Goal: Task Accomplishment & Management: Manage account settings

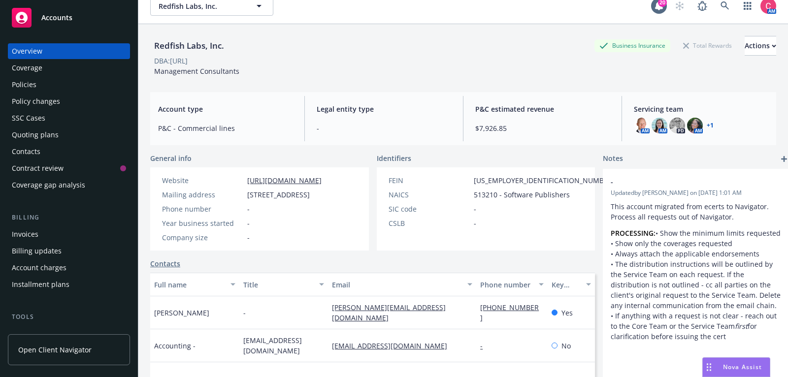
scroll to position [9, 0]
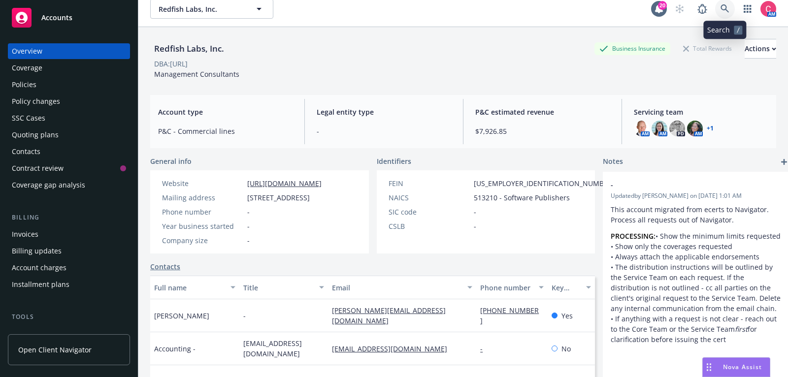
click at [728, 13] on link at bounding box center [726, 9] width 20 height 20
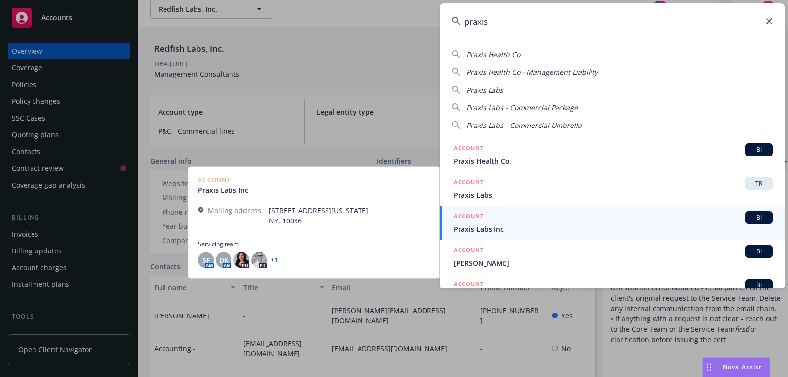
type input "praxis"
click at [612, 230] on span "Praxis Labs Inc" at bounding box center [613, 229] width 319 height 10
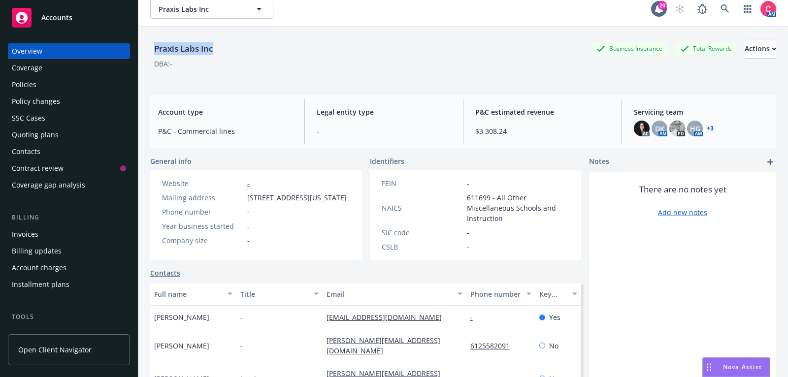
drag, startPoint x: 155, startPoint y: 46, endPoint x: 231, endPoint y: 47, distance: 75.9
click at [231, 48] on div "Praxis Labs Inc Business Insurance Total Rewards Actions" at bounding box center [463, 49] width 626 height 20
copy div "Praxis Labs Inc"
click at [68, 81] on div "Policies" at bounding box center [69, 85] width 114 height 16
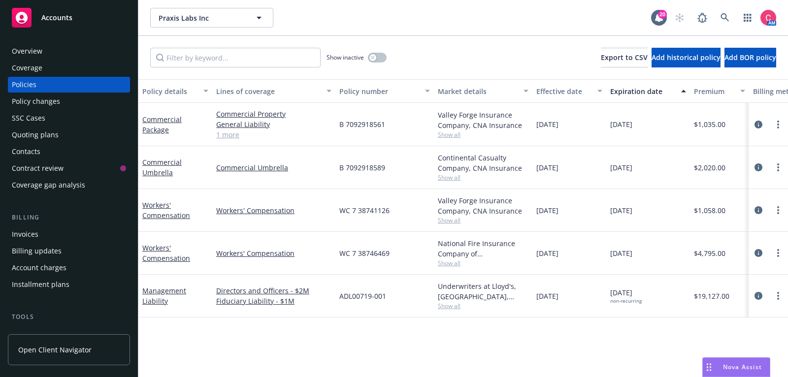
click at [359, 122] on span "B 7092918561" at bounding box center [363, 124] width 46 height 10
copy span "7092918561"
click at [372, 166] on span "B 7092918589" at bounding box center [363, 168] width 46 height 10
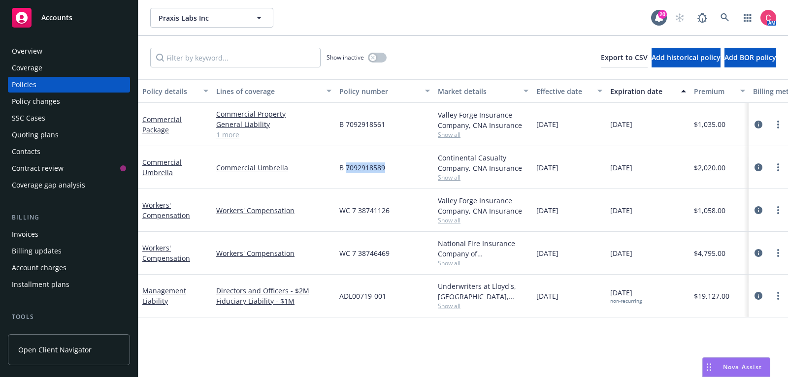
copy span "7092918589"
drag, startPoint x: 353, startPoint y: 211, endPoint x: 390, endPoint y: 211, distance: 37.0
click at [390, 211] on div "WC 7 38741126" at bounding box center [385, 210] width 99 height 43
copy span "7 38741126"
drag, startPoint x: 353, startPoint y: 252, endPoint x: 388, endPoint y: 255, distance: 35.6
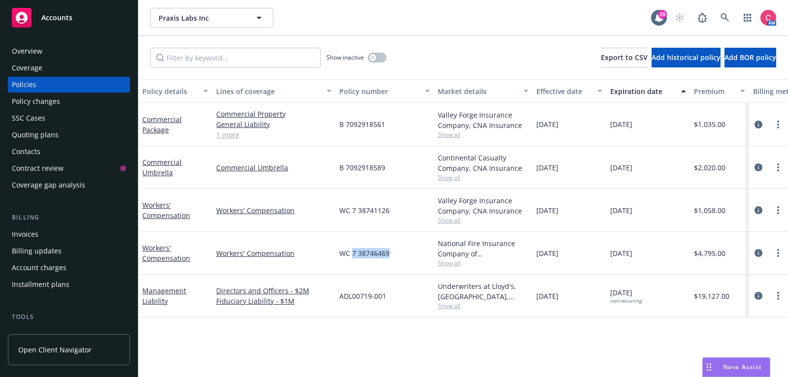
click at [388, 255] on span "WC 7 38746469" at bounding box center [365, 253] width 50 height 10
copy span "7 38746469"
click at [779, 125] on icon "more" at bounding box center [779, 125] width 2 height 8
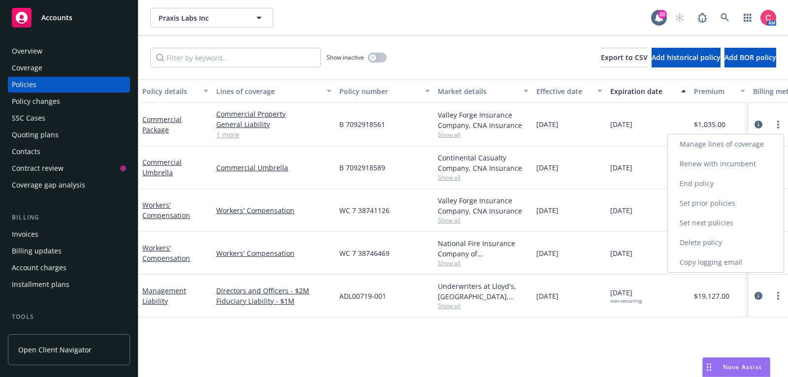
click at [734, 188] on link "End policy" at bounding box center [726, 184] width 116 height 20
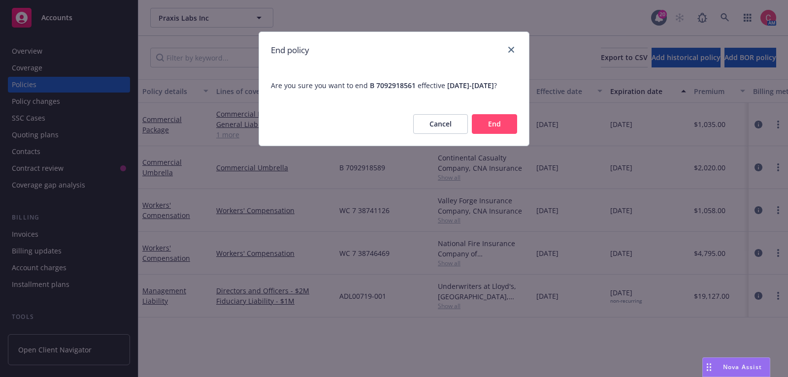
click at [512, 134] on button "End" at bounding box center [494, 124] width 45 height 20
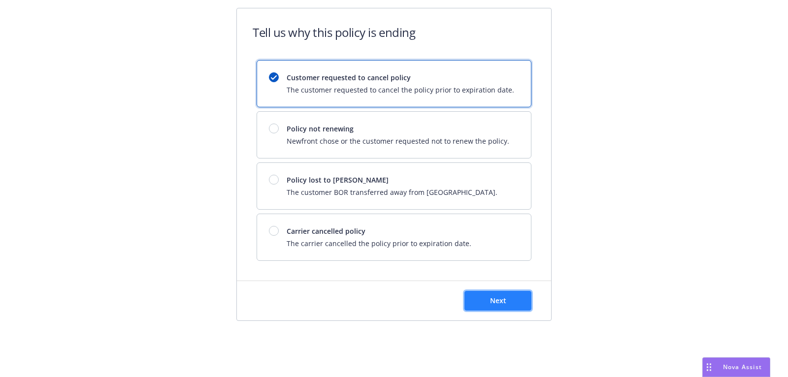
click at [491, 298] on span "Next" at bounding box center [498, 300] width 16 height 9
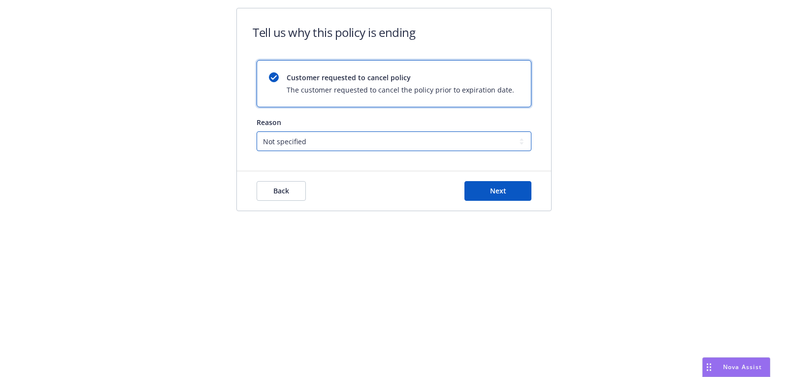
click at [443, 144] on select "Not specified Service Pricing Buyer change M&A, Bankruptcy, or Out of business …" at bounding box center [394, 142] width 275 height 20
select select "M&A, Bankruptcy, or Out of business"
click at [257, 132] on select "Not specified Service Pricing Buyer change M&A, Bankruptcy, or Out of business …" at bounding box center [394, 142] width 275 height 20
click at [451, 188] on div "Back Next" at bounding box center [394, 191] width 275 height 20
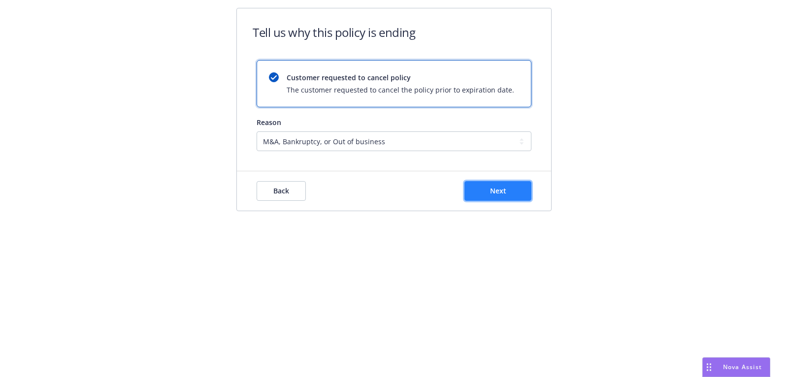
click at [468, 188] on button "Next" at bounding box center [498, 191] width 67 height 20
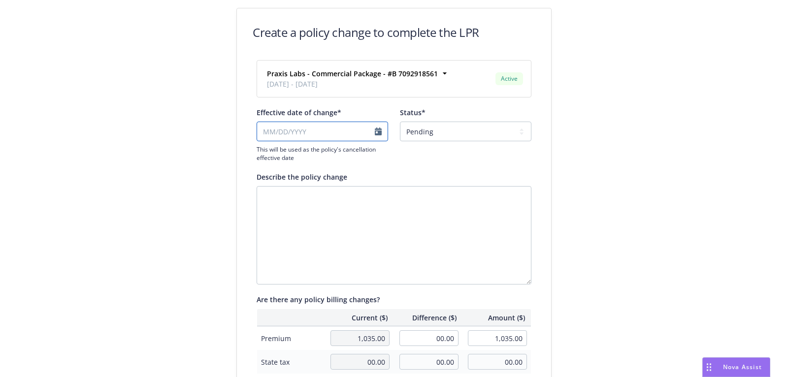
click at [327, 135] on input "Effective date of change*" at bounding box center [323, 132] width 132 height 20
select select "August"
select select "2025"
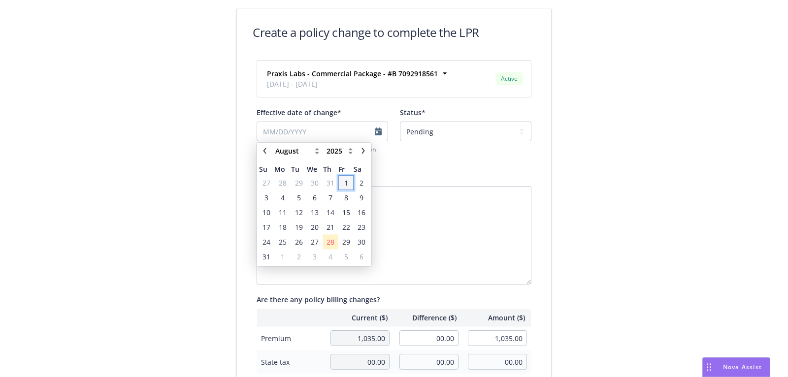
click at [349, 180] on span "1" at bounding box center [346, 183] width 13 height 12
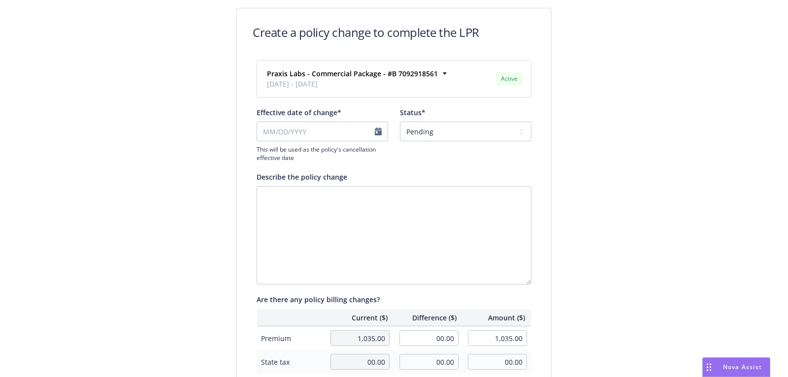
type input "[DATE]"
click at [402, 205] on textarea "Describe the policy change" at bounding box center [394, 235] width 275 height 99
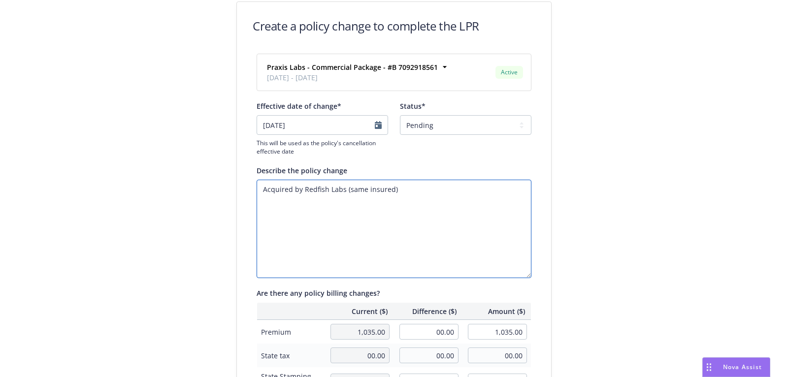
scroll to position [296, 0]
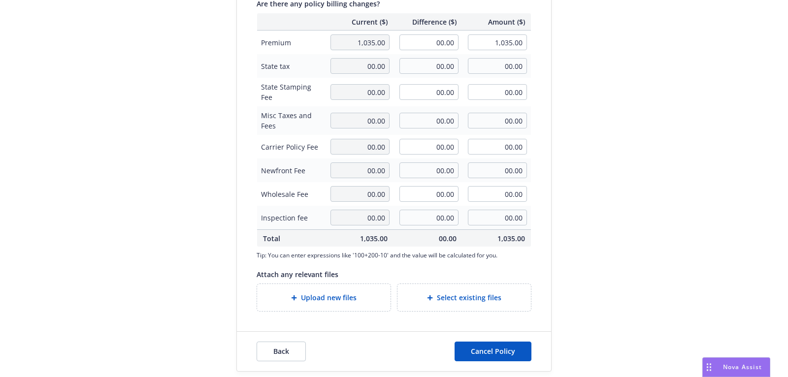
type textarea "Acquired by Redfish Labs (same insured)"
click at [381, 307] on div "Upload new files" at bounding box center [324, 297] width 134 height 27
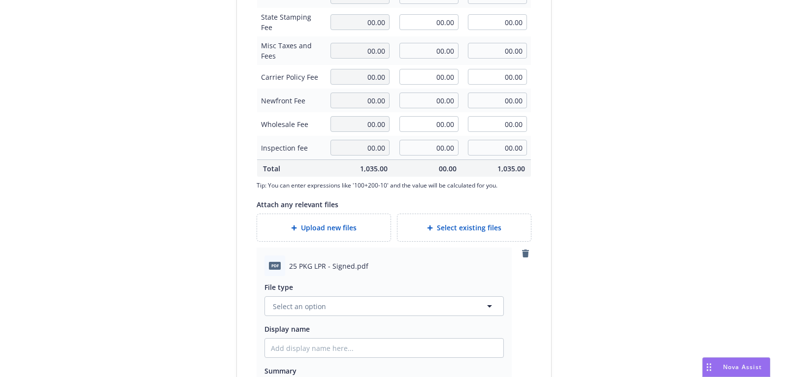
scroll to position [469, 0]
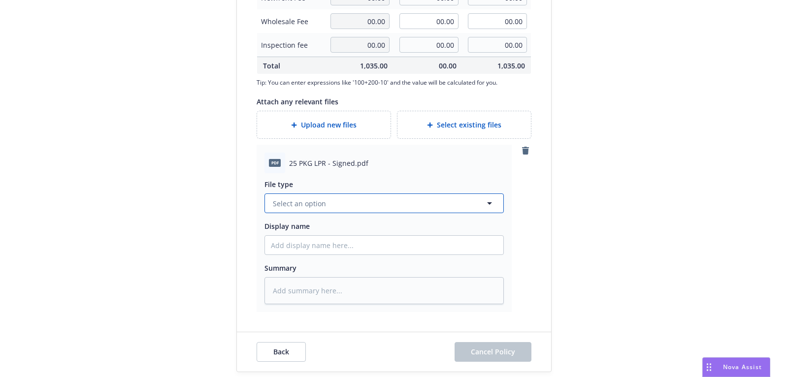
click at [434, 208] on button "Select an option" at bounding box center [384, 204] width 239 height 20
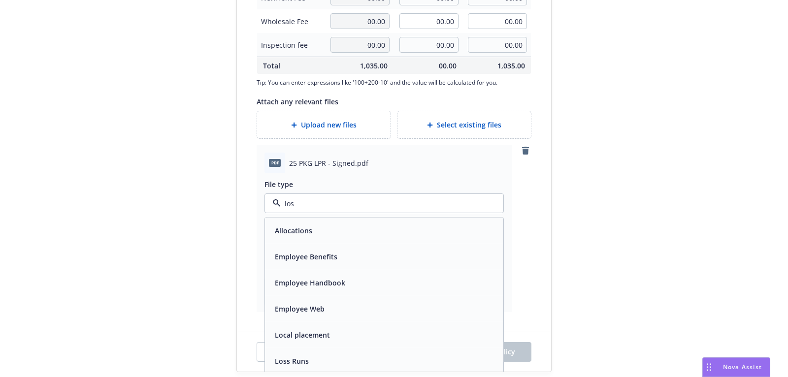
type input "lost"
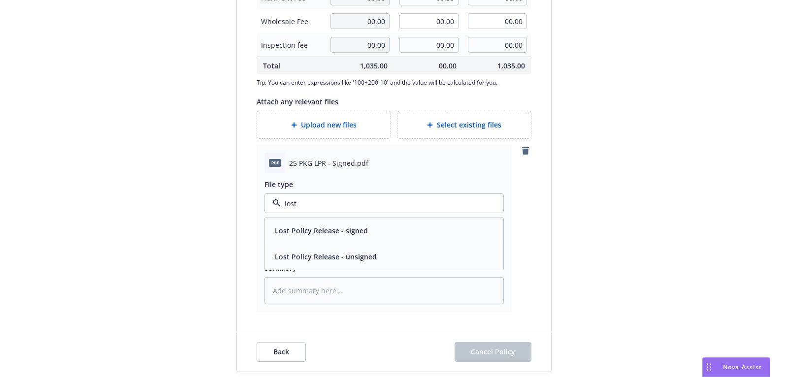
click at [441, 225] on div "Lost Policy Release - signed" at bounding box center [384, 231] width 227 height 14
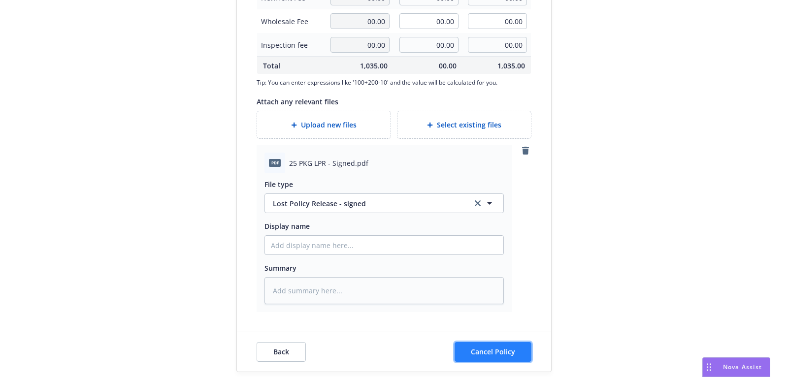
click at [477, 354] on span "Cancel Policy" at bounding box center [493, 351] width 44 height 9
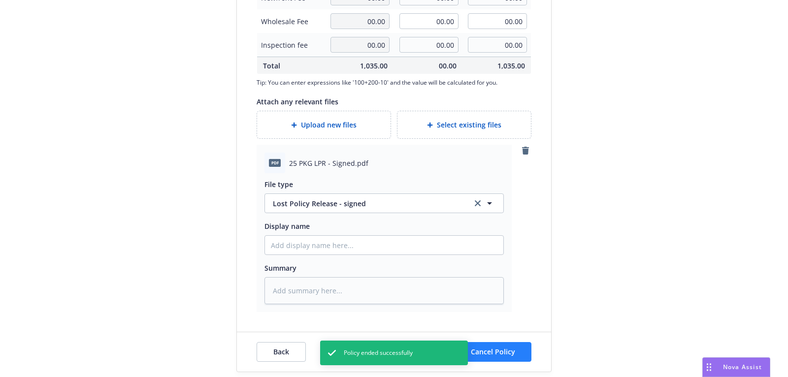
type textarea "x"
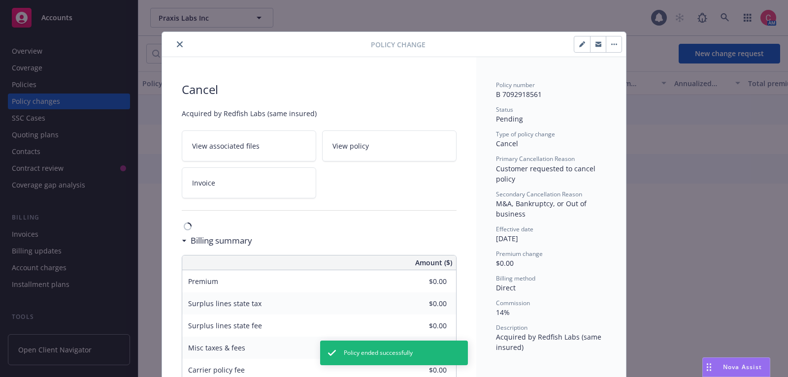
scroll to position [29, 0]
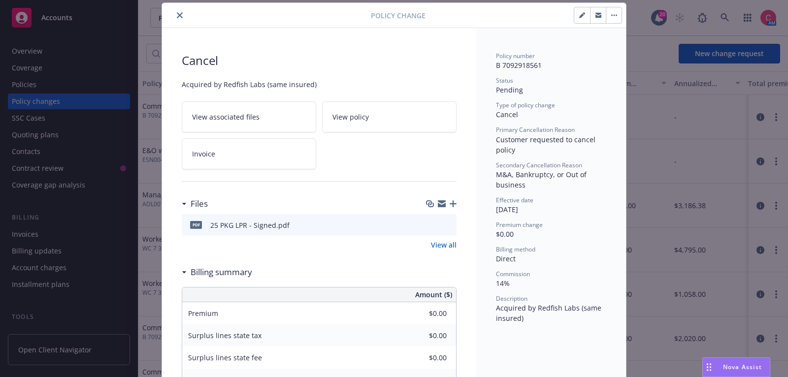
click at [183, 11] on button "close" at bounding box center [180, 15] width 12 height 12
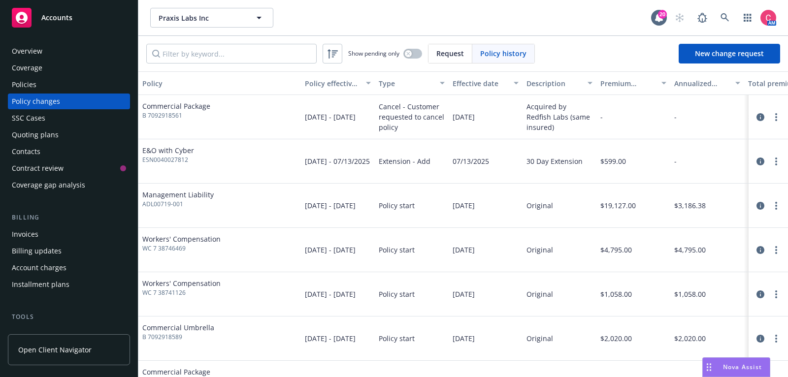
click at [65, 84] on div "Policies" at bounding box center [69, 85] width 114 height 16
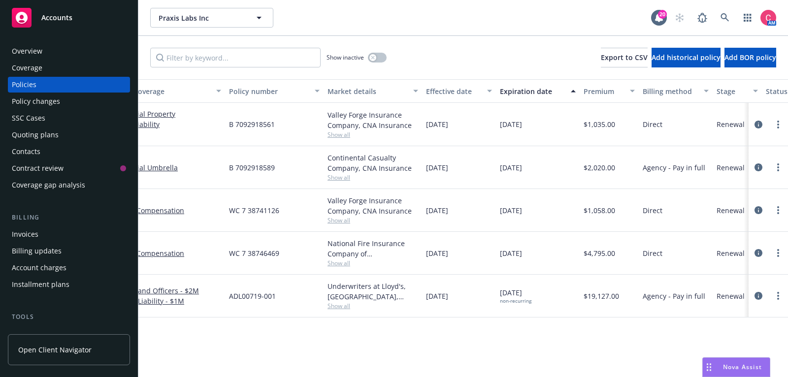
scroll to position [0, 301]
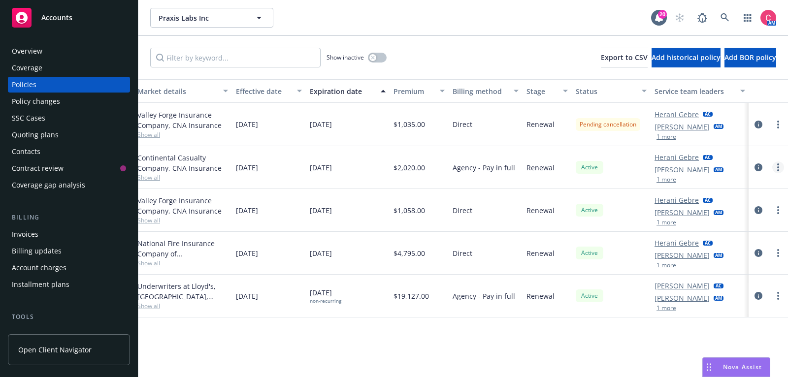
click at [778, 169] on icon "more" at bounding box center [779, 168] width 2 height 8
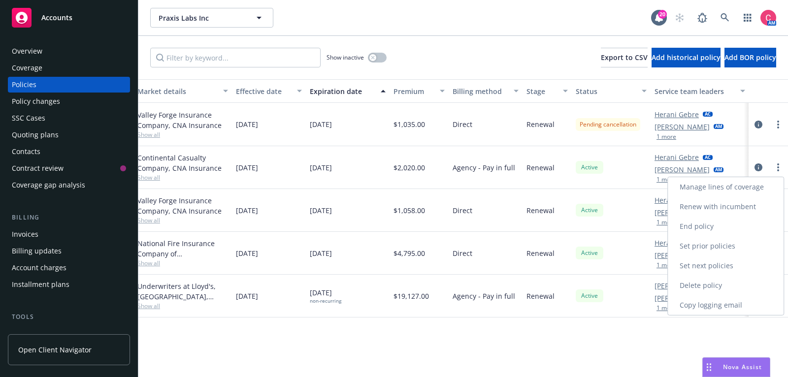
click at [721, 231] on link "End policy" at bounding box center [726, 227] width 116 height 20
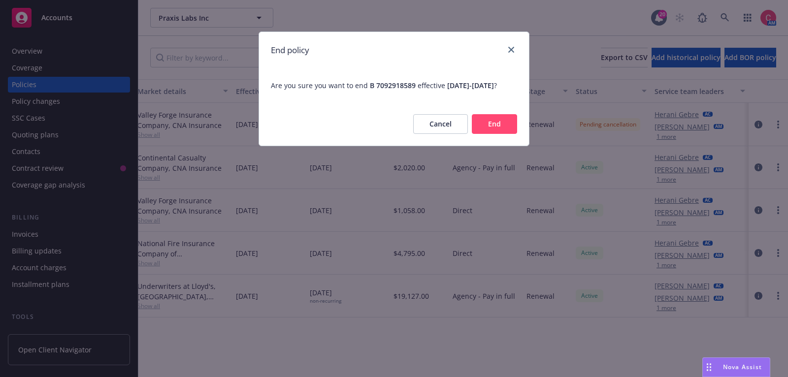
click at [502, 134] on button "End" at bounding box center [494, 124] width 45 height 20
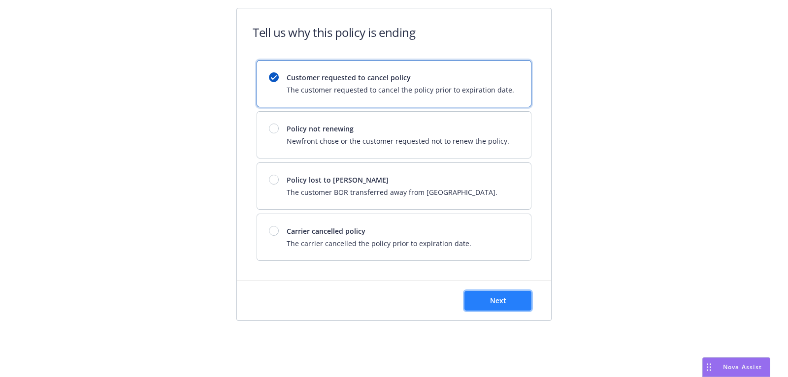
click at [511, 304] on button "Next" at bounding box center [498, 301] width 67 height 20
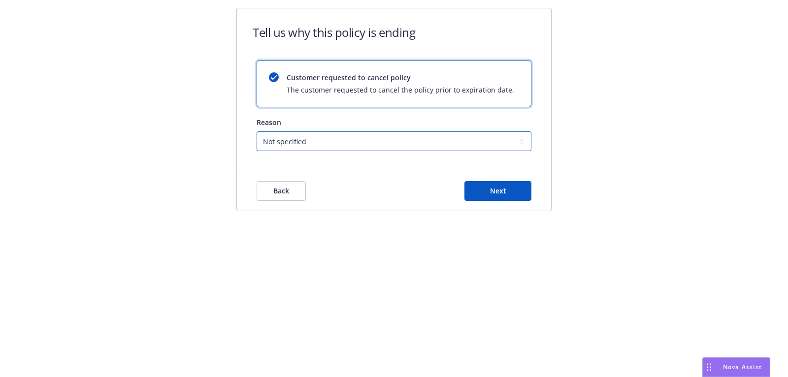
click at [414, 134] on select "Not specified Service Pricing Buyer change M&A, Bankruptcy, or Out of business …" at bounding box center [394, 142] width 275 height 20
select select "M&A, Bankruptcy, or Out of business"
click at [257, 132] on select "Not specified Service Pricing Buyer change M&A, Bankruptcy, or Out of business …" at bounding box center [394, 142] width 275 height 20
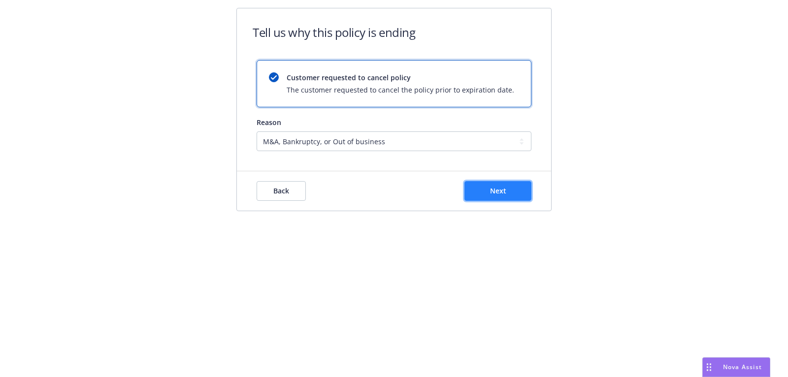
click at [493, 196] on button "Next" at bounding box center [498, 191] width 67 height 20
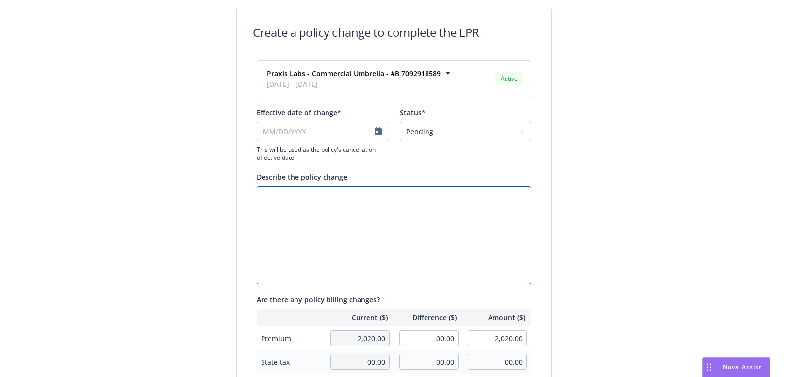
click at [427, 208] on textarea "Describe the policy change" at bounding box center [394, 235] width 275 height 99
paste textarea "Acquired by Redfish Labs (same insured)"
type textarea "Acquired by Redfish Labs (same insured)"
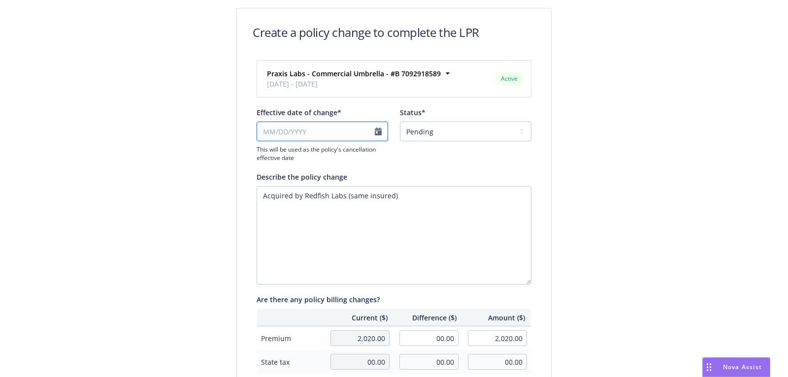
select select "August"
select select "2025"
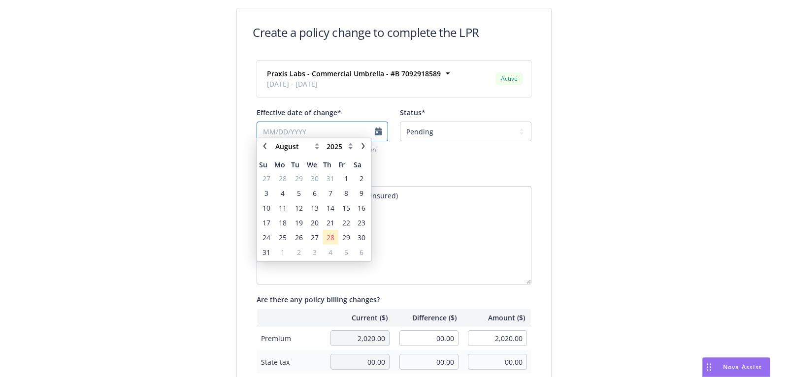
click at [346, 130] on input "Effective date of change*" at bounding box center [323, 132] width 132 height 20
click at [344, 182] on span "1" at bounding box center [346, 183] width 4 height 10
type input "[DATE]"
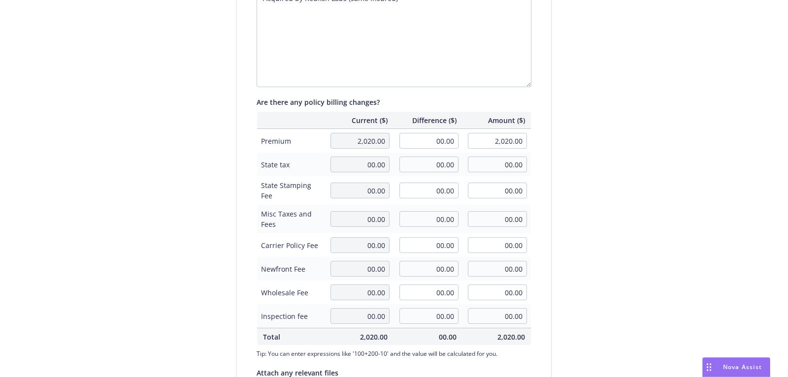
scroll to position [296, 0]
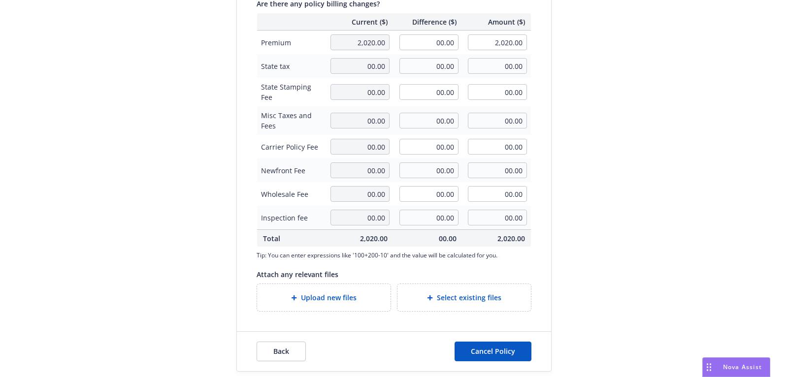
click at [377, 298] on div "Upload new files" at bounding box center [324, 297] width 118 height 11
type textarea "x"
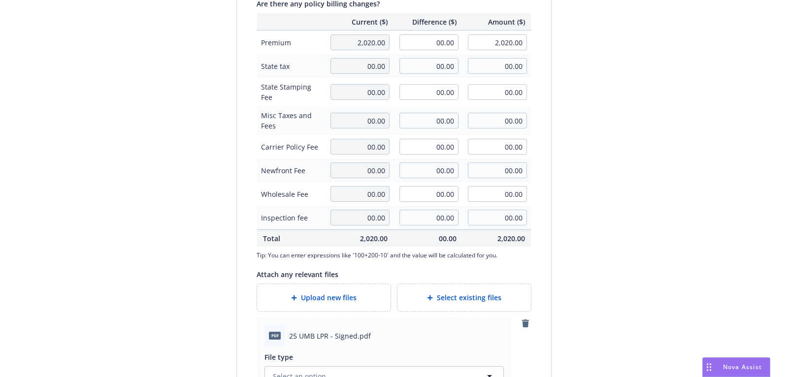
scroll to position [469, 0]
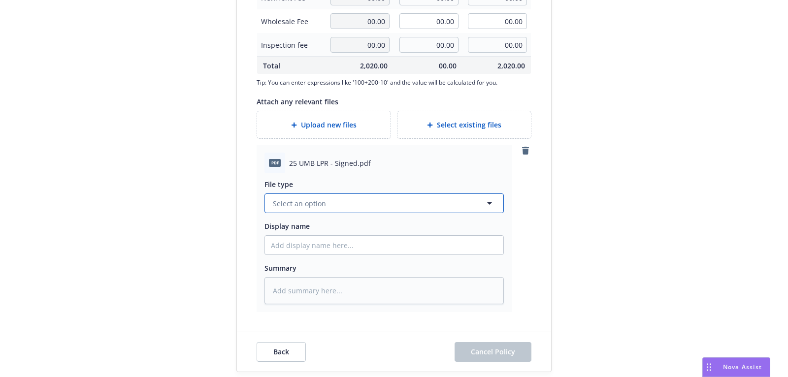
click at [412, 200] on button "Select an option" at bounding box center [384, 204] width 239 height 20
type input "lost"
click at [388, 225] on div "Lost Policy Release - signed" at bounding box center [384, 231] width 227 height 14
click at [487, 355] on button "Cancel Policy" at bounding box center [493, 352] width 77 height 20
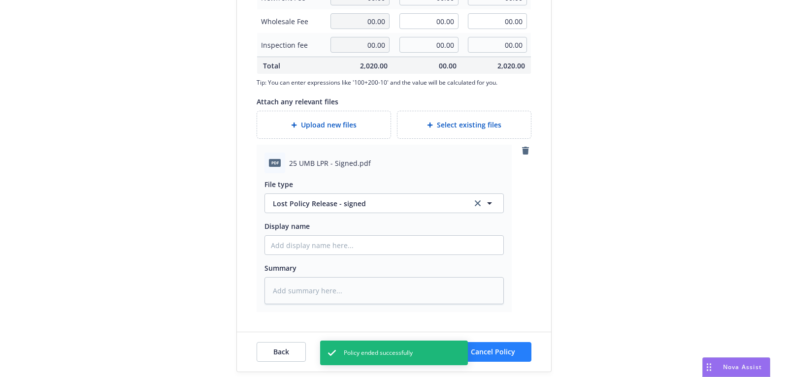
type textarea "x"
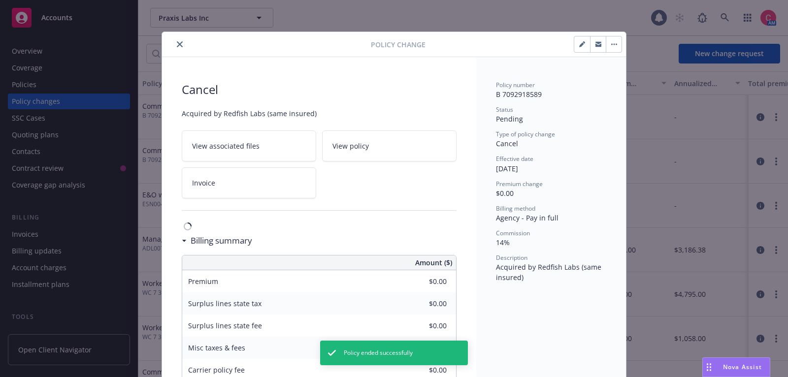
scroll to position [29, 0]
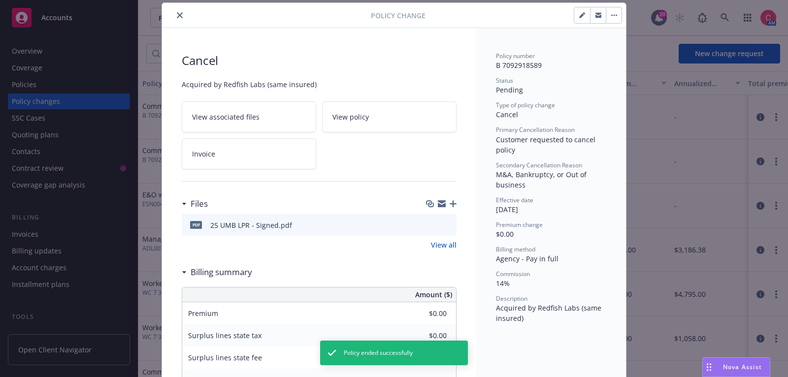
click at [179, 15] on icon "close" at bounding box center [180, 15] width 6 height 6
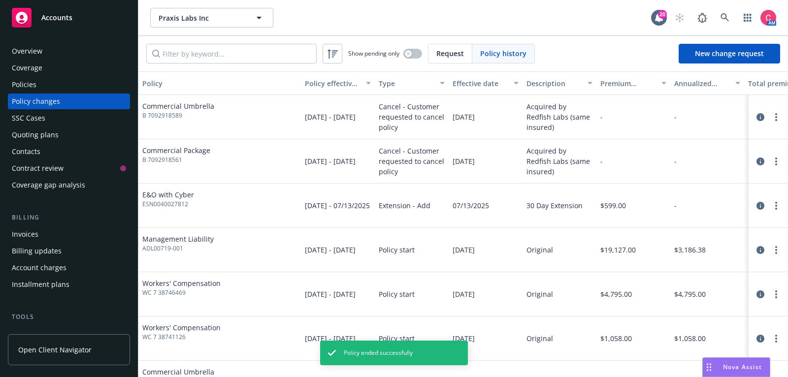
click at [109, 86] on div "Policies" at bounding box center [69, 85] width 114 height 16
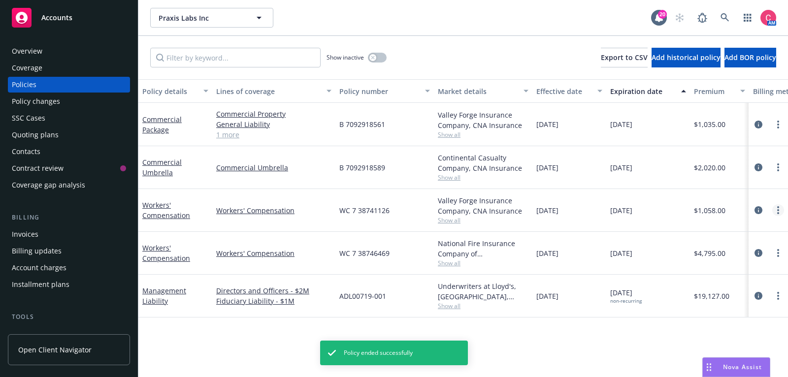
click at [776, 212] on link "more" at bounding box center [779, 211] width 12 height 12
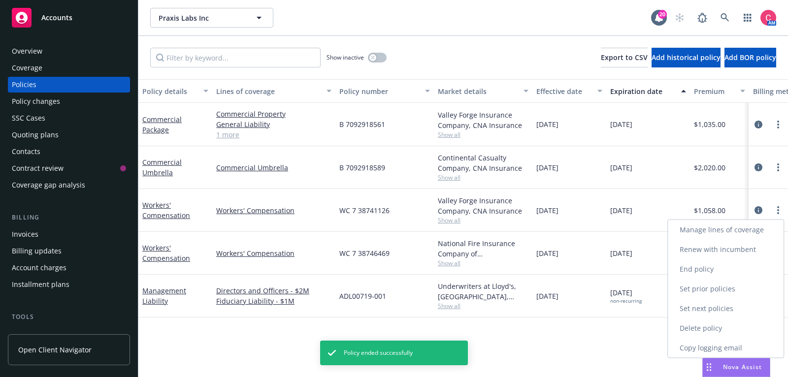
click at [741, 267] on link "End policy" at bounding box center [726, 270] width 116 height 20
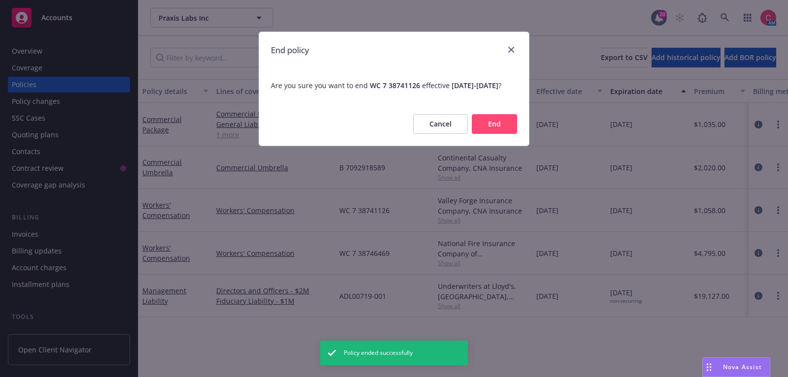
click at [512, 132] on button "End" at bounding box center [494, 124] width 45 height 20
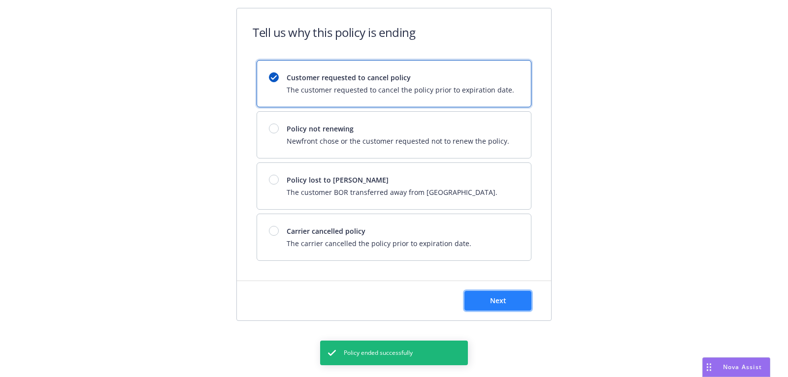
click at [522, 297] on button "Next" at bounding box center [498, 301] width 67 height 20
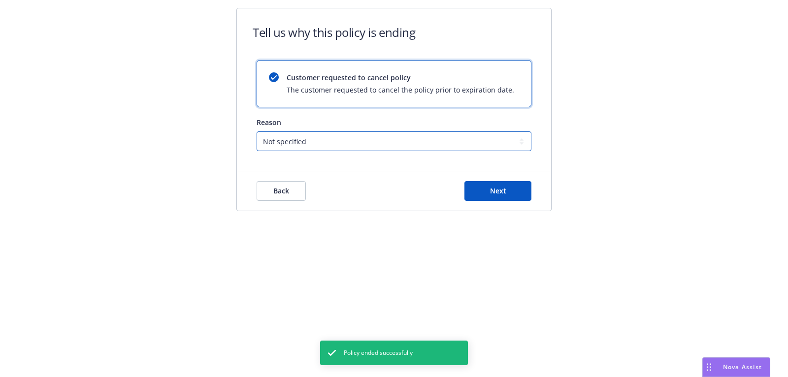
click at [444, 138] on select "Not specified Service Pricing Buyer change M&A, Bankruptcy, or Out of business …" at bounding box center [394, 142] width 275 height 20
select select "M&A, Bankruptcy, or Out of business"
click at [257, 132] on select "Not specified Service Pricing Buyer change M&A, Bankruptcy, or Out of business …" at bounding box center [394, 142] width 275 height 20
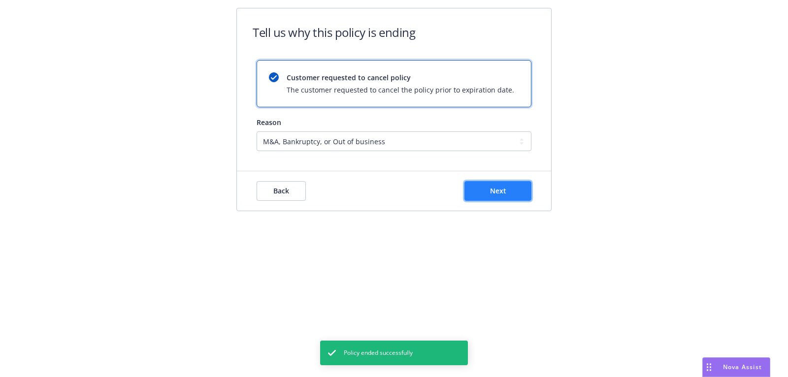
click at [479, 192] on button "Next" at bounding box center [498, 191] width 67 height 20
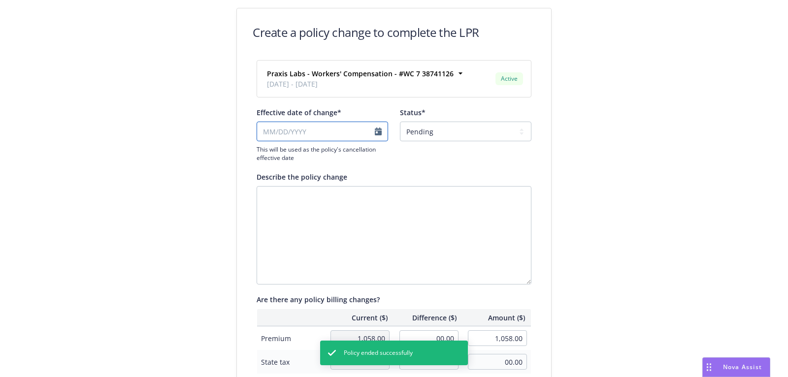
click at [322, 132] on input "Effective date of change*" at bounding box center [323, 132] width 132 height 20
select select "August"
select select "2025"
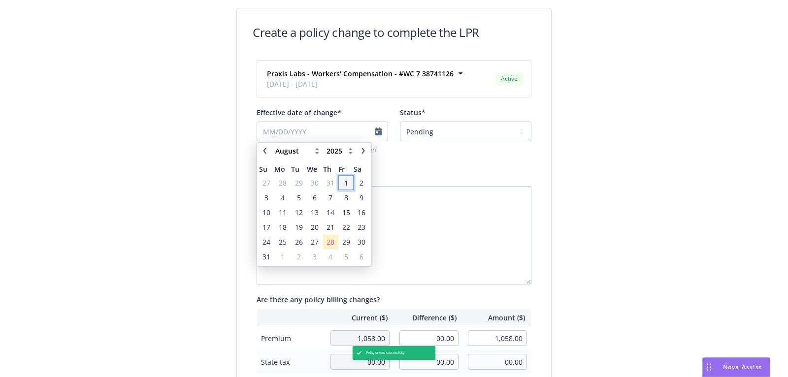
click at [352, 189] on td "1" at bounding box center [346, 182] width 15 height 15
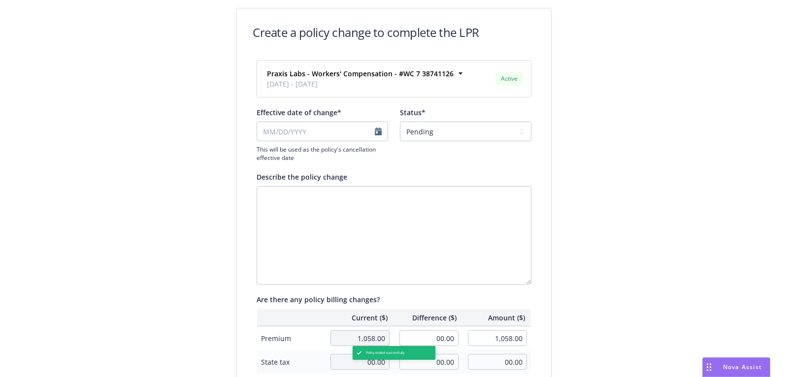
type input "[DATE]"
click at [354, 193] on textarea "Describe the policy change" at bounding box center [394, 235] width 275 height 99
paste textarea "Acquired by Redfish Labs (same insured)"
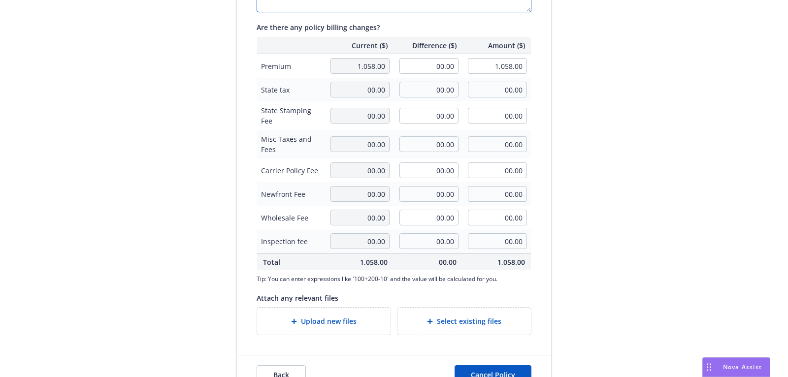
scroll to position [296, 0]
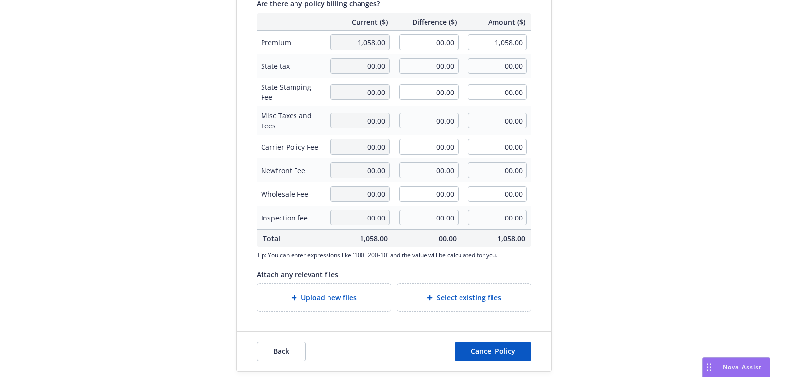
type textarea "Acquired by Redfish Labs (same insured)"
click at [345, 296] on span "Upload new files" at bounding box center [329, 298] width 56 height 10
type textarea "x"
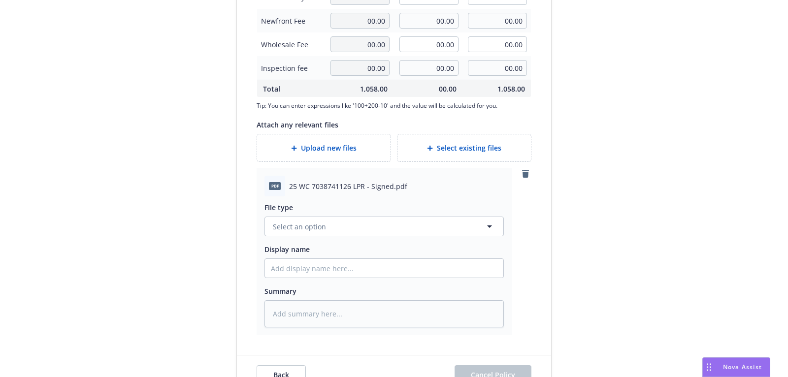
scroll to position [469, 0]
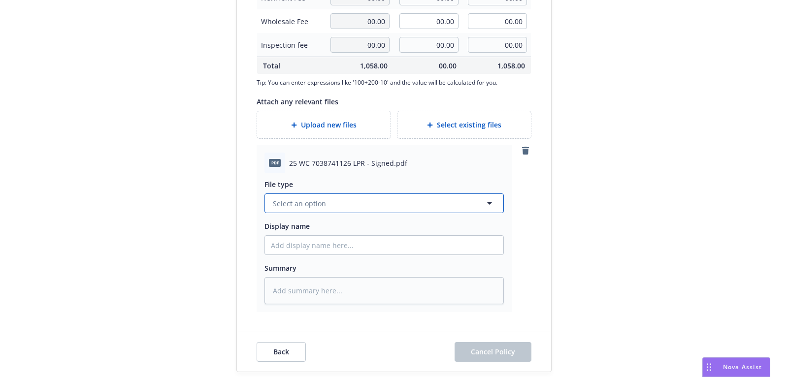
click at [362, 199] on button "Select an option" at bounding box center [384, 204] width 239 height 20
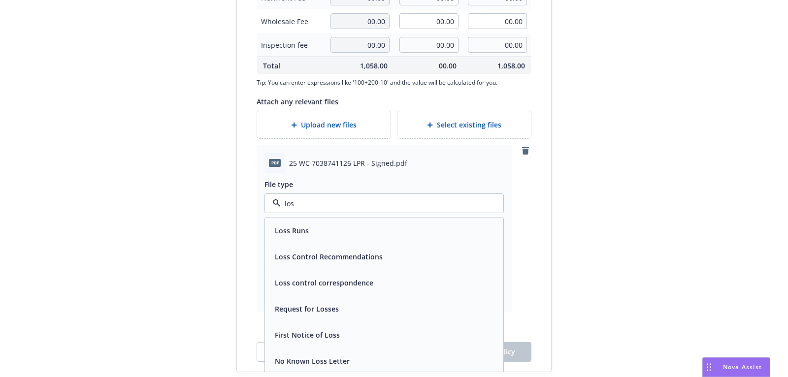
type input "lost"
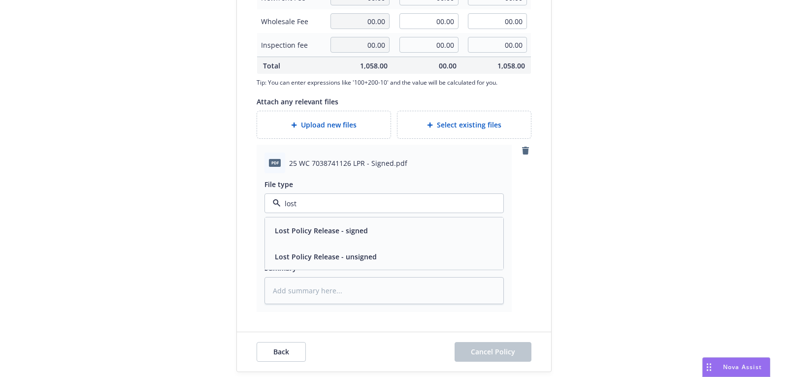
click at [361, 224] on div "Lost Policy Release - signed" at bounding box center [320, 231] width 99 height 14
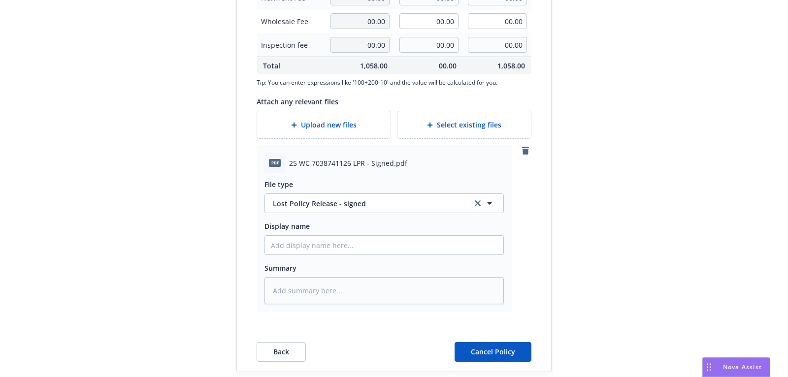
click at [482, 360] on div "Back Cancel Policy" at bounding box center [394, 352] width 314 height 39
click at [484, 354] on span "Cancel Policy" at bounding box center [493, 351] width 44 height 9
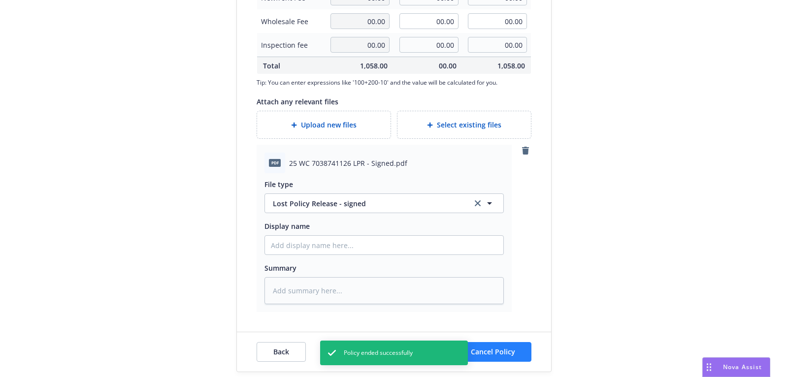
type textarea "x"
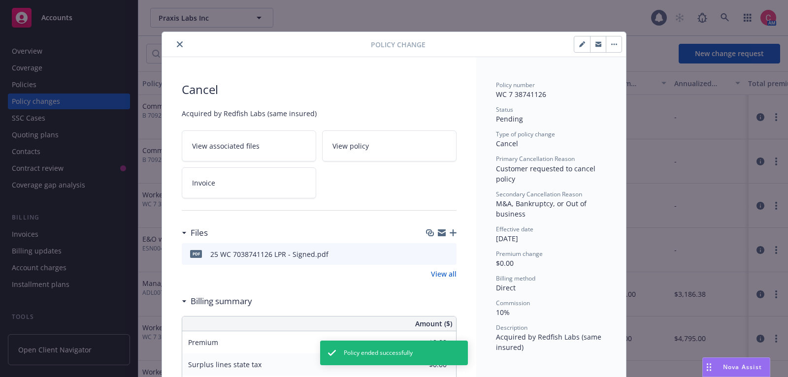
scroll to position [29, 0]
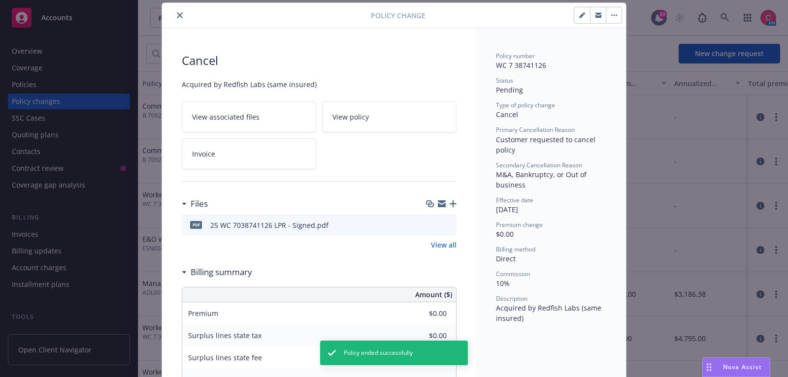
click at [182, 17] on icon "close" at bounding box center [180, 15] width 6 height 6
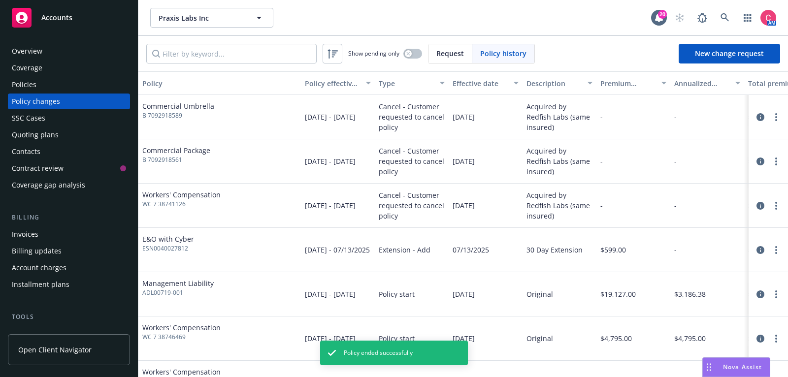
click at [34, 84] on div "Policies" at bounding box center [24, 85] width 25 height 16
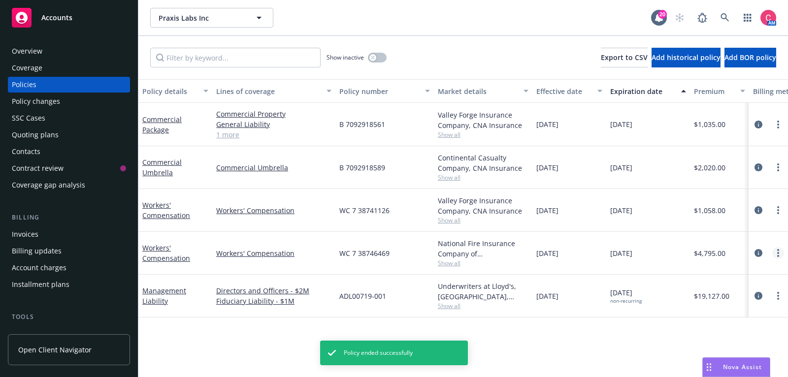
click at [778, 256] on circle "more" at bounding box center [779, 256] width 2 height 2
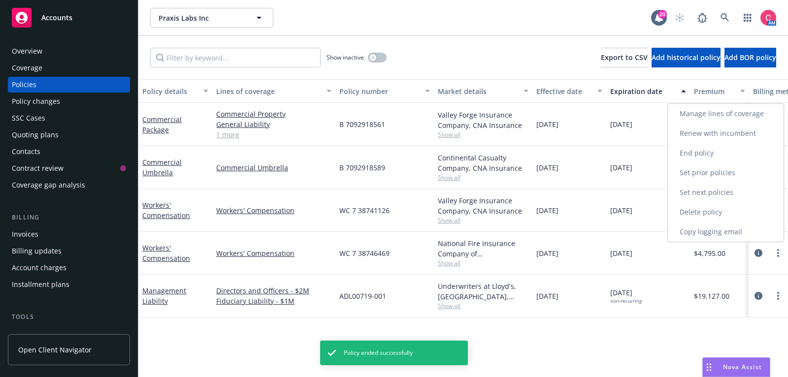
click at [751, 157] on link "End policy" at bounding box center [726, 153] width 116 height 20
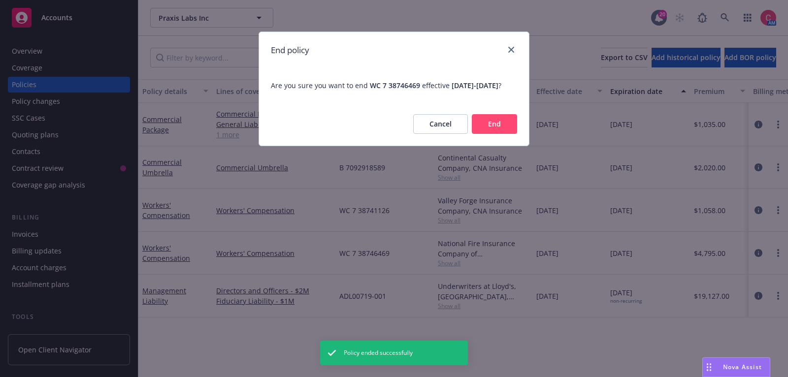
click at [497, 126] on button "End" at bounding box center [494, 124] width 45 height 20
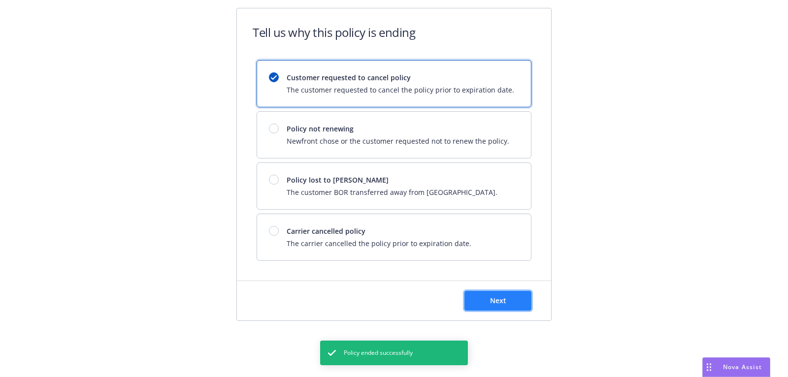
click at [505, 297] on span "Next" at bounding box center [498, 300] width 16 height 9
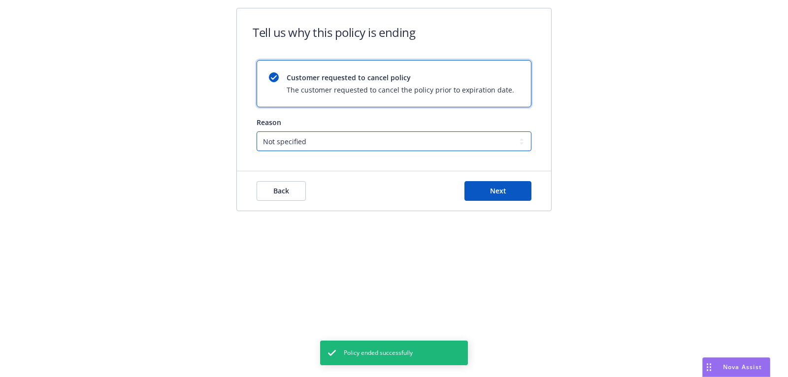
click at [455, 145] on select "Not specified Service Pricing Buyer change M&A, Bankruptcy, or Out of business …" at bounding box center [394, 142] width 275 height 20
select select "M&A, Bankruptcy, or Out of business"
click at [257, 132] on select "Not specified Service Pricing Buyer change M&A, Bankruptcy, or Out of business …" at bounding box center [394, 142] width 275 height 20
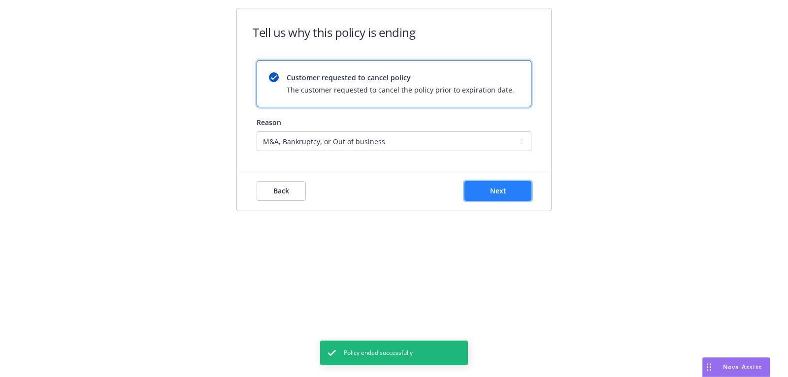
drag, startPoint x: 455, startPoint y: 145, endPoint x: 473, endPoint y: 191, distance: 49.8
click at [473, 191] on button "Next" at bounding box center [498, 191] width 67 height 20
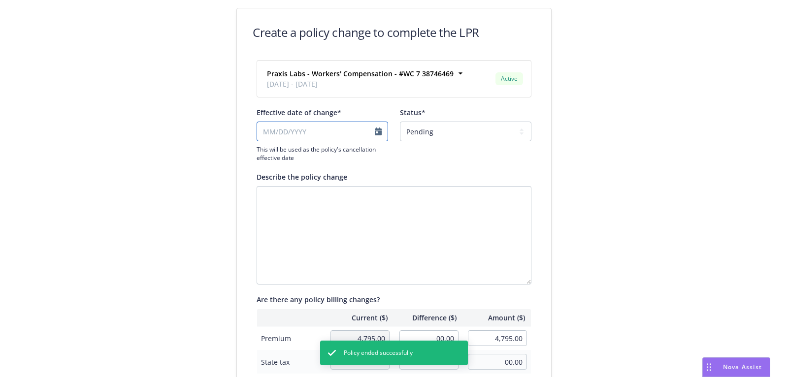
select select "August"
select select "2025"
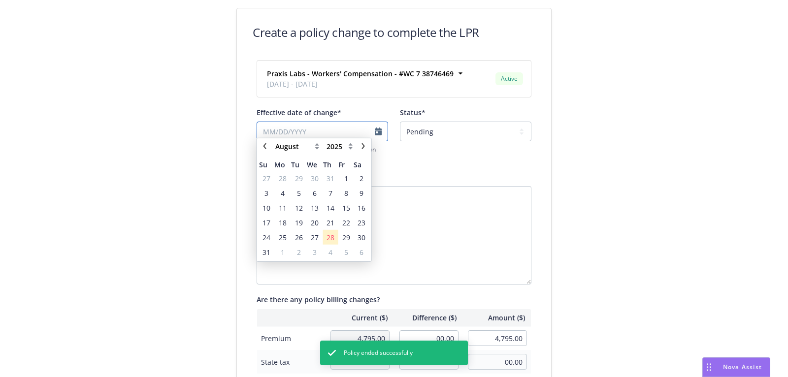
click at [333, 137] on input "Effective date of change*" at bounding box center [323, 132] width 132 height 20
click at [350, 181] on span "1" at bounding box center [346, 183] width 13 height 12
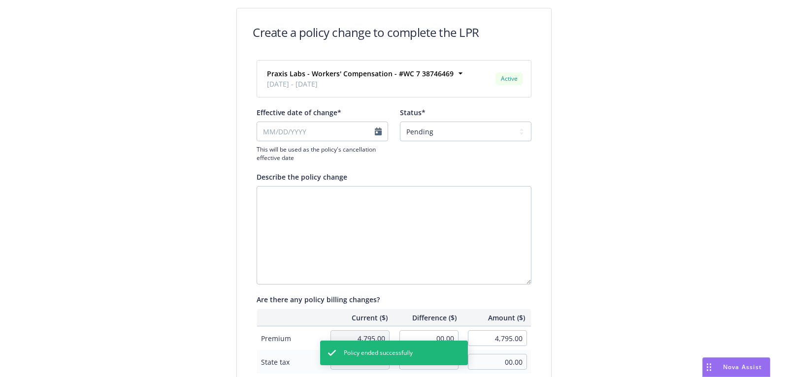
type input "[DATE]"
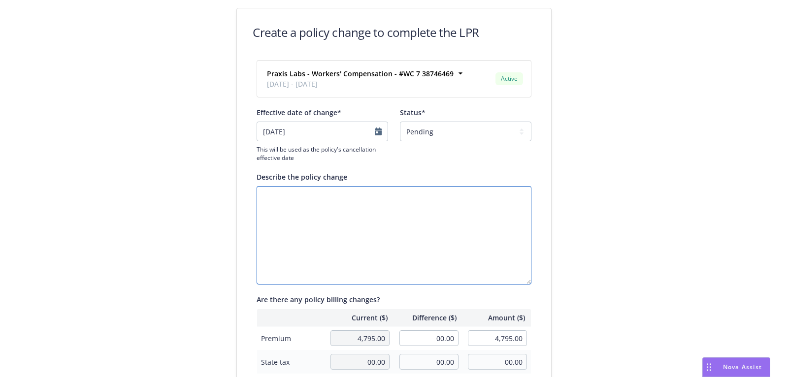
click at [365, 190] on textarea "Describe the policy change" at bounding box center [394, 235] width 275 height 99
paste textarea "Acquired by Redfish Labs (same insured)"
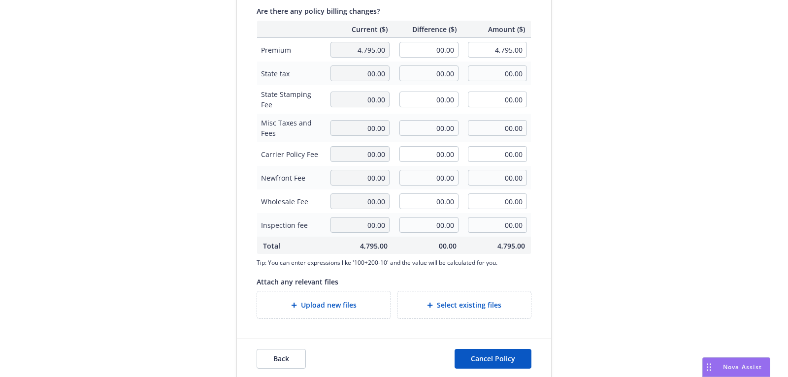
scroll to position [296, 0]
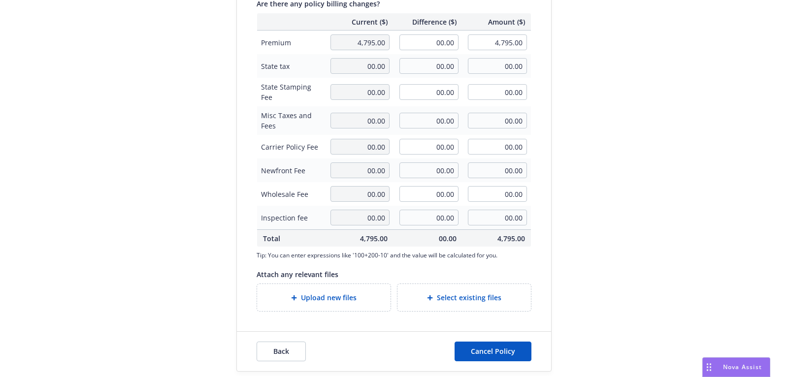
type textarea "Acquired by Redfish Labs (same insured)"
click at [341, 305] on div "Upload new files" at bounding box center [324, 297] width 134 height 27
type textarea "x"
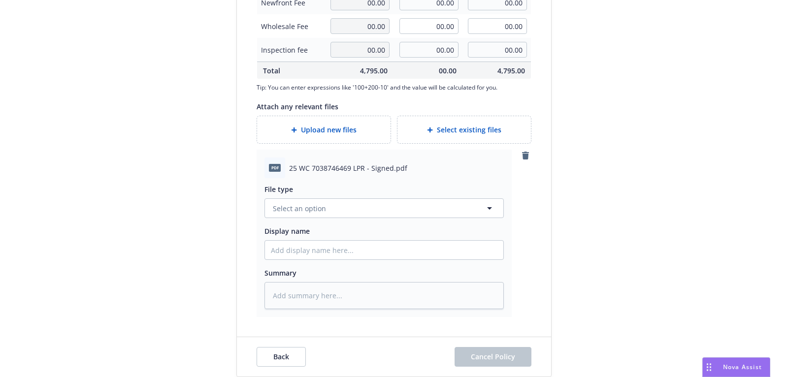
scroll to position [469, 0]
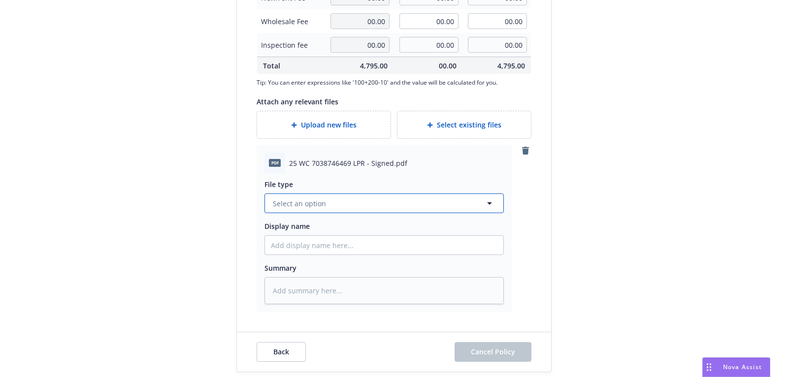
click at [360, 209] on button "Select an option" at bounding box center [384, 204] width 239 height 20
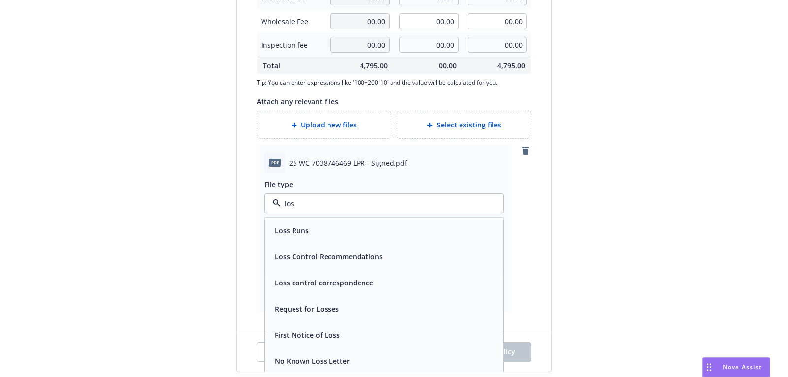
type input "lost"
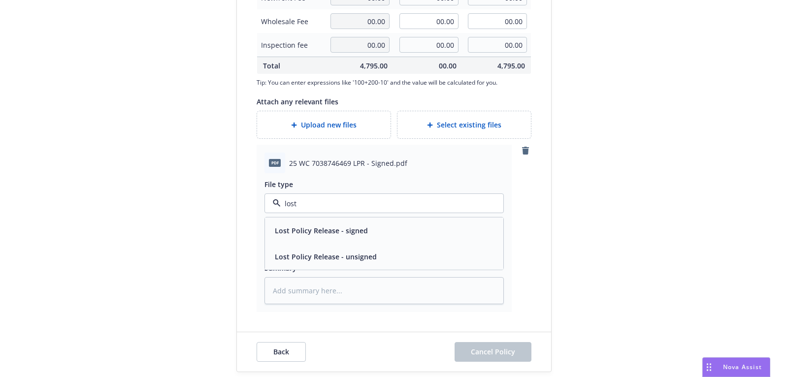
click at [348, 233] on span "Lost Policy Release - signed" at bounding box center [321, 231] width 93 height 10
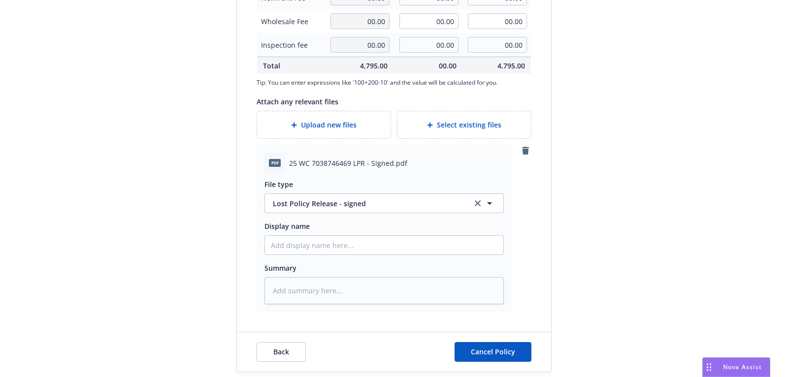
click at [494, 361] on div "Back Cancel Policy" at bounding box center [394, 352] width 314 height 39
click at [494, 352] on span "Cancel Policy" at bounding box center [493, 351] width 44 height 9
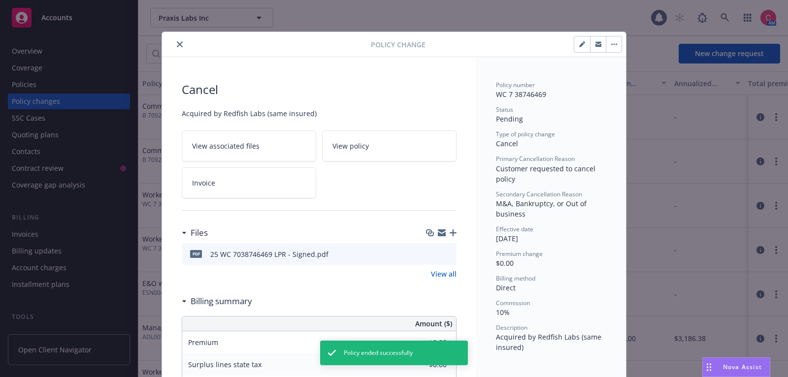
scroll to position [29, 0]
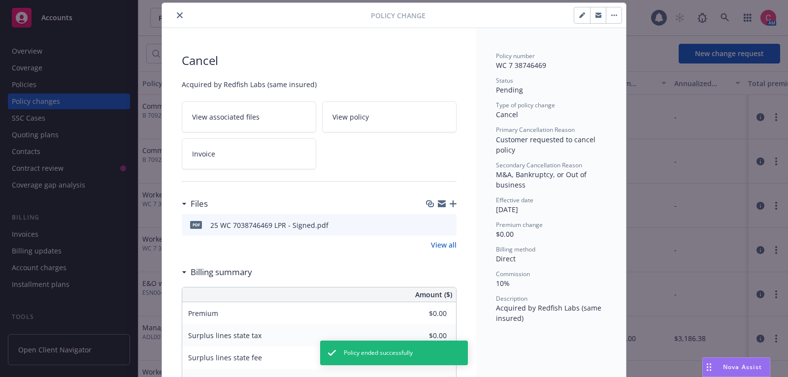
click at [180, 15] on icon "close" at bounding box center [180, 15] width 6 height 6
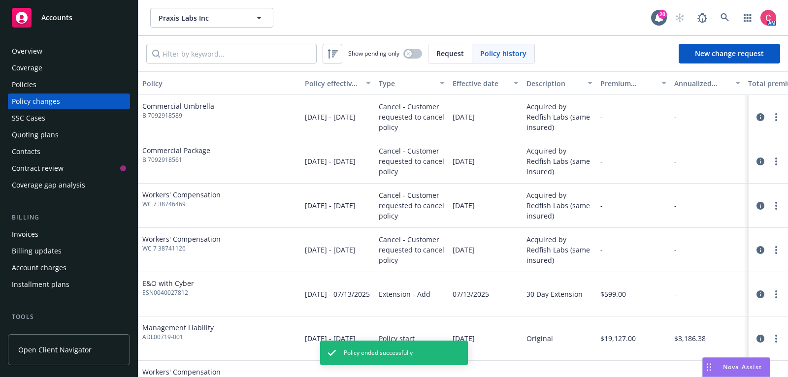
click at [103, 84] on div "Policies" at bounding box center [69, 85] width 114 height 16
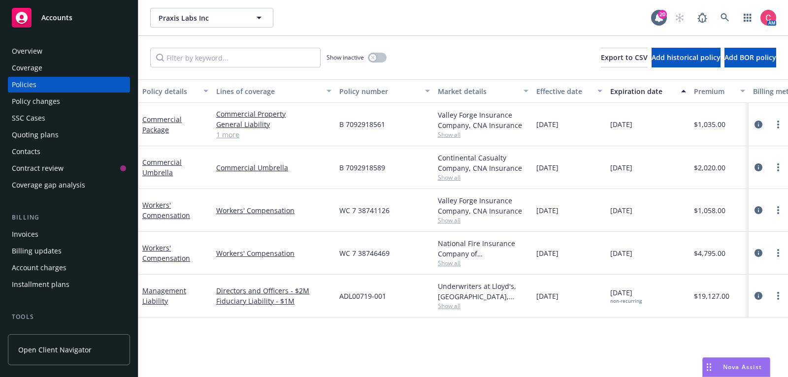
click at [761, 123] on icon "circleInformation" at bounding box center [759, 125] width 8 height 8
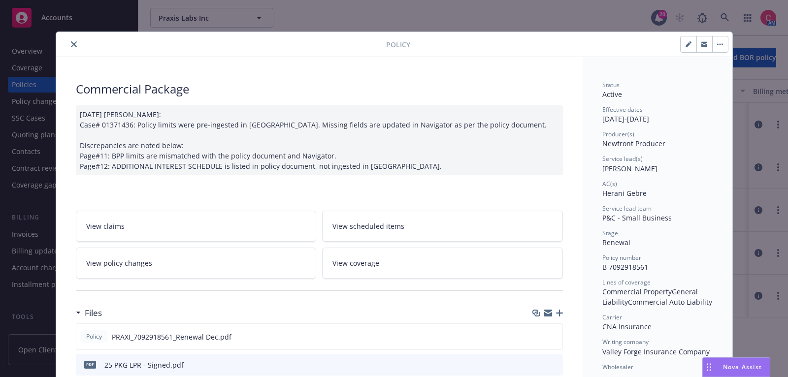
scroll to position [29, 0]
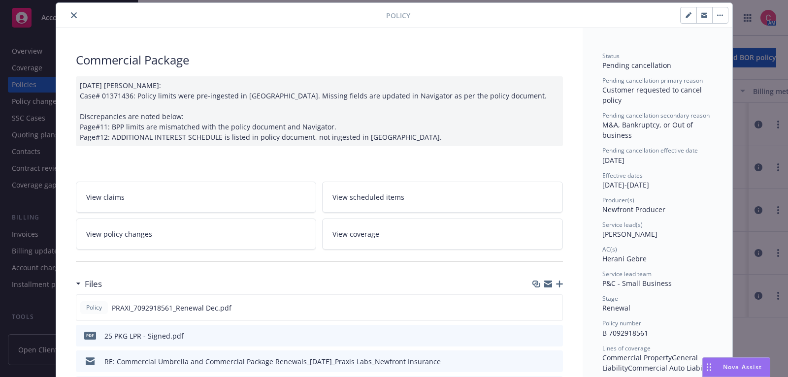
click at [273, 235] on link "View policy changes" at bounding box center [196, 234] width 241 height 31
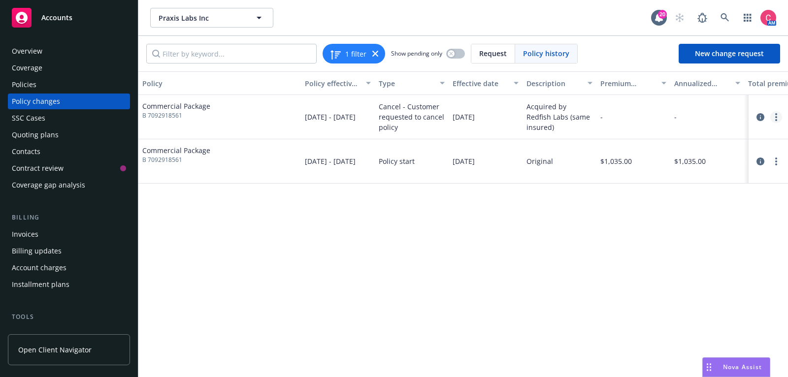
click at [776, 122] on link "more" at bounding box center [777, 117] width 12 height 12
click at [763, 117] on icon "circleInformation" at bounding box center [761, 117] width 8 height 8
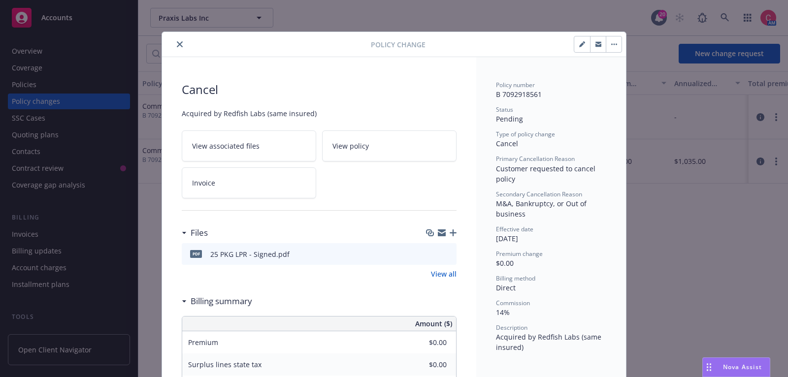
scroll to position [29, 0]
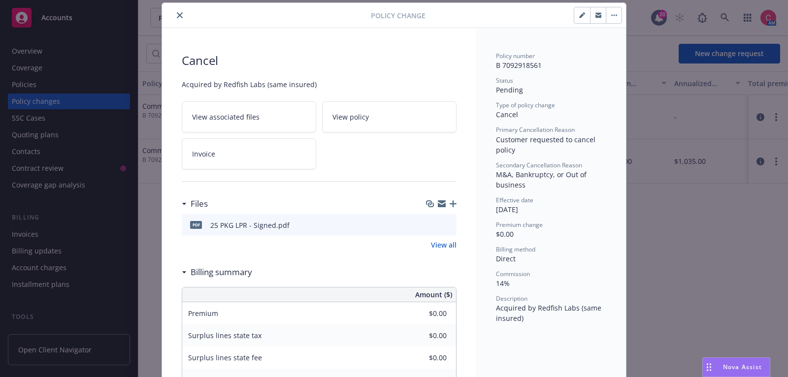
click at [454, 205] on icon "button" at bounding box center [453, 204] width 7 height 7
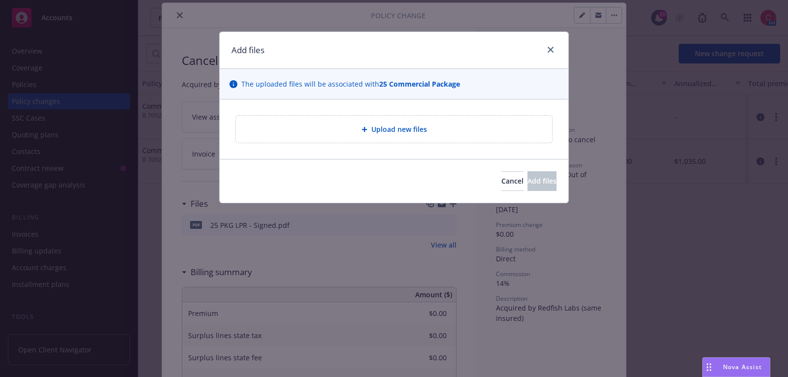
click at [415, 145] on div "Upload new files" at bounding box center [394, 130] width 349 height 60
click at [415, 137] on div "Upload new files" at bounding box center [394, 129] width 316 height 27
type textarea "x"
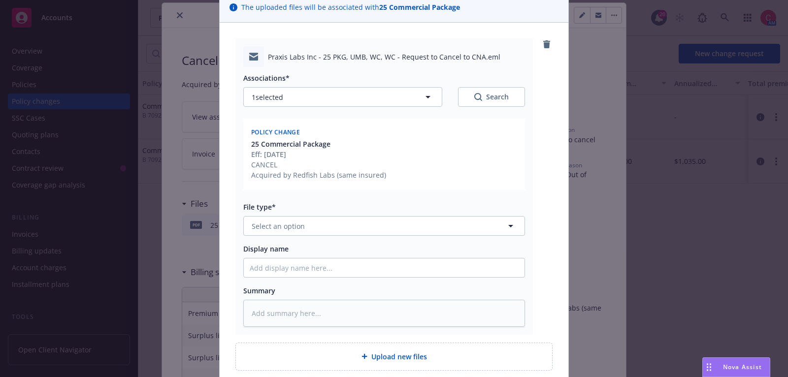
scroll to position [77, 0]
click at [353, 218] on button "Select an option" at bounding box center [384, 226] width 282 height 20
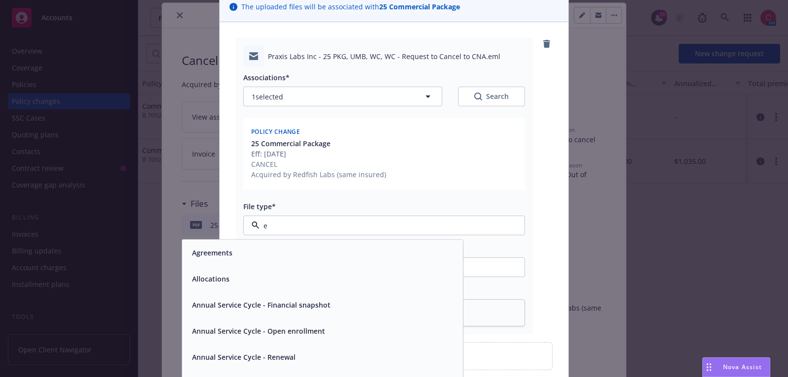
type input "em"
click at [358, 276] on div "Email" at bounding box center [322, 279] width 269 height 14
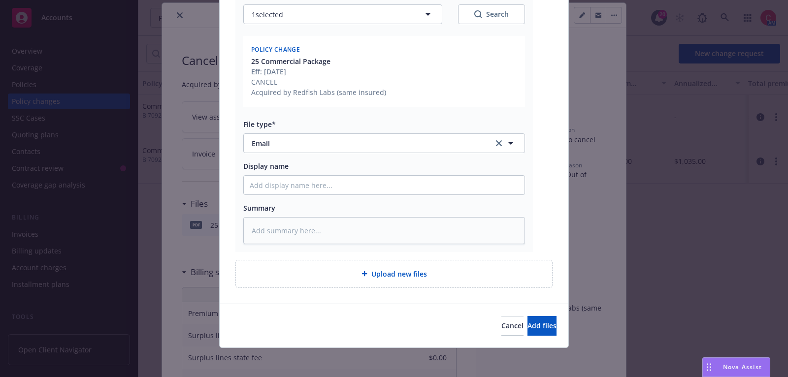
scroll to position [0, 0]
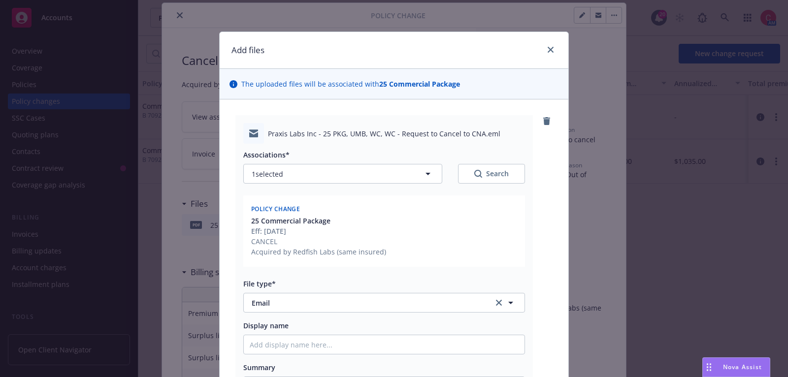
click at [379, 161] on div "Associations* 1 selected Search" at bounding box center [384, 167] width 282 height 34
click at [379, 173] on button "1 selected" at bounding box center [342, 174] width 199 height 20
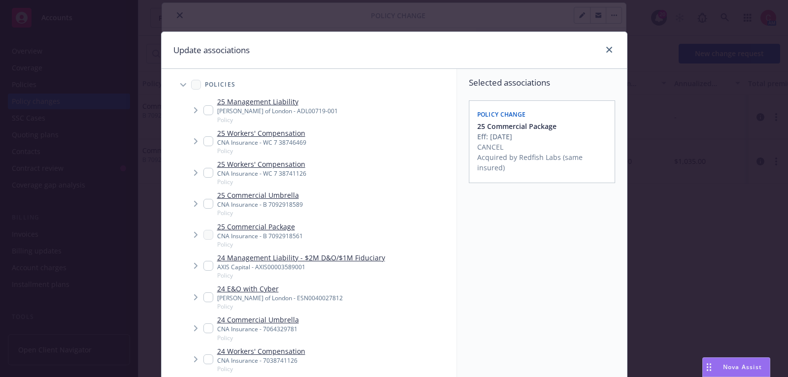
click at [180, 83] on icon "Tree Example" at bounding box center [183, 84] width 6 height 3
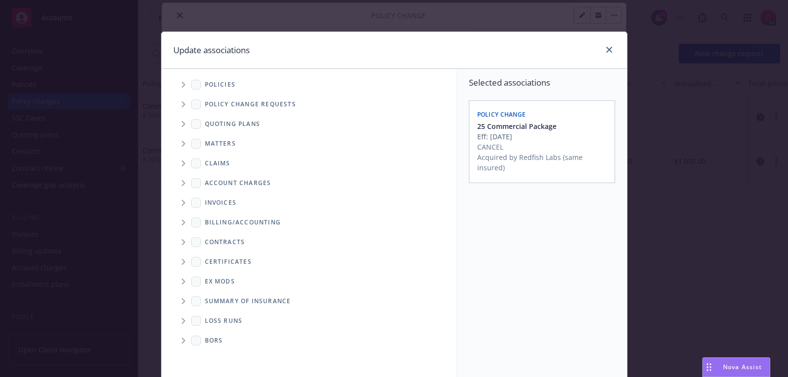
click at [184, 103] on icon "Tree Example" at bounding box center [184, 105] width 4 height 6
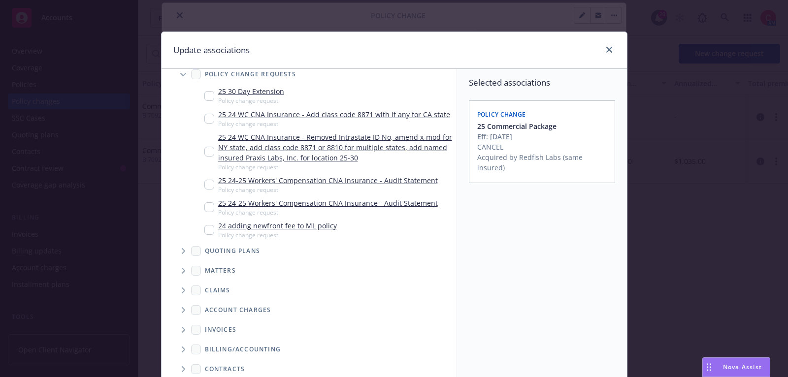
scroll to position [56, 0]
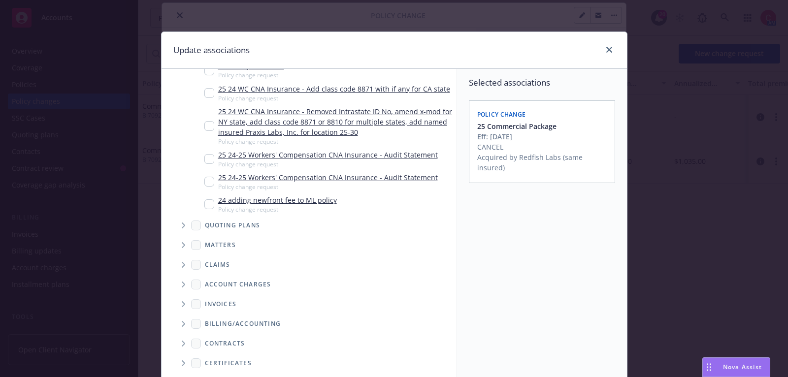
click at [619, 44] on div "Update associations" at bounding box center [395, 50] width 466 height 37
click at [614, 48] on link "close" at bounding box center [610, 50] width 12 height 12
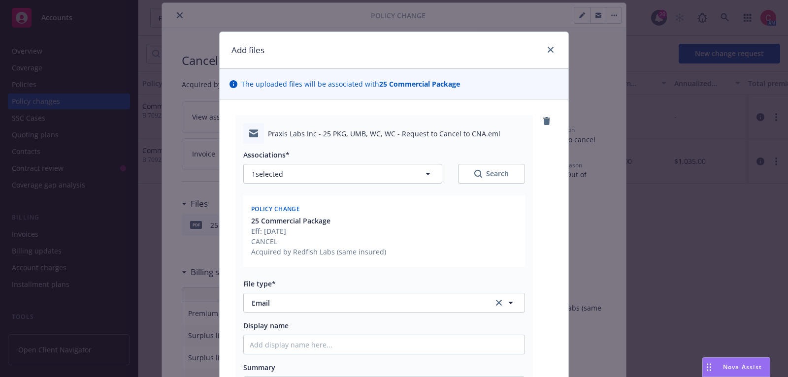
click at [546, 45] on div at bounding box center [549, 50] width 16 height 13
click at [548, 48] on icon "close" at bounding box center [551, 50] width 6 height 6
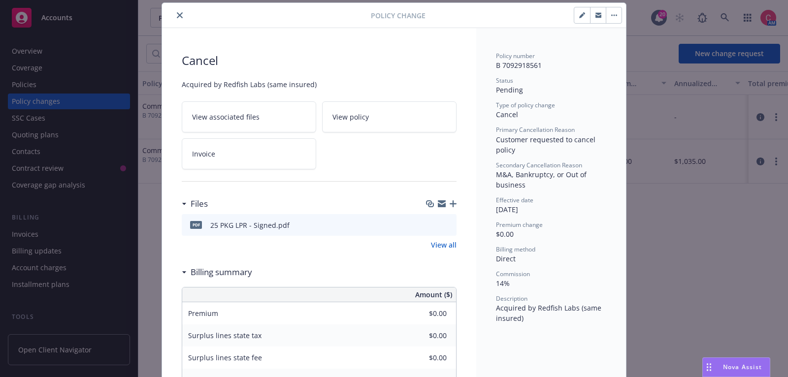
click at [453, 201] on icon "button" at bounding box center [453, 204] width 7 height 7
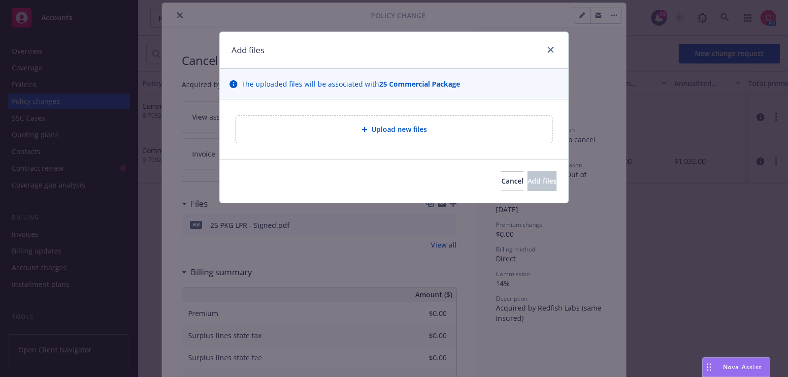
click at [404, 133] on span "Upload new files" at bounding box center [400, 129] width 56 height 10
type textarea "x"
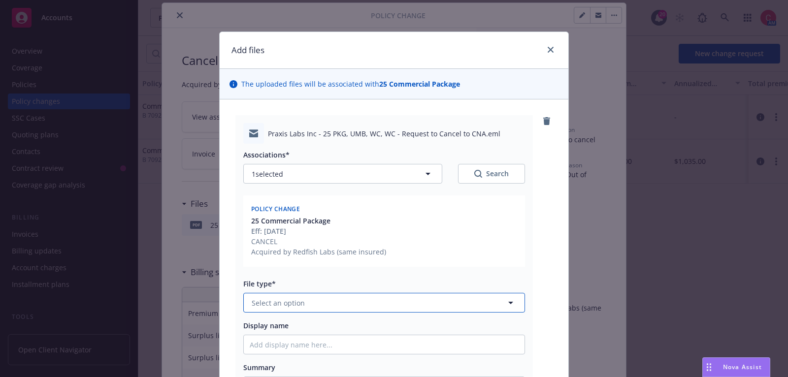
click at [447, 303] on button "Select an option" at bounding box center [384, 303] width 282 height 20
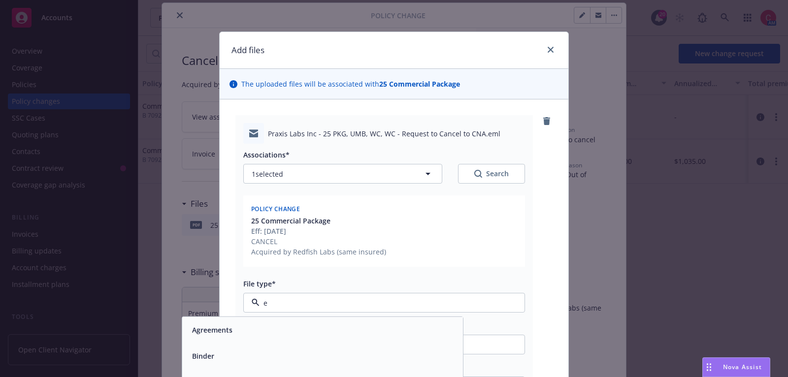
type input "em"
click at [423, 358] on div "Email" at bounding box center [322, 356] width 269 height 14
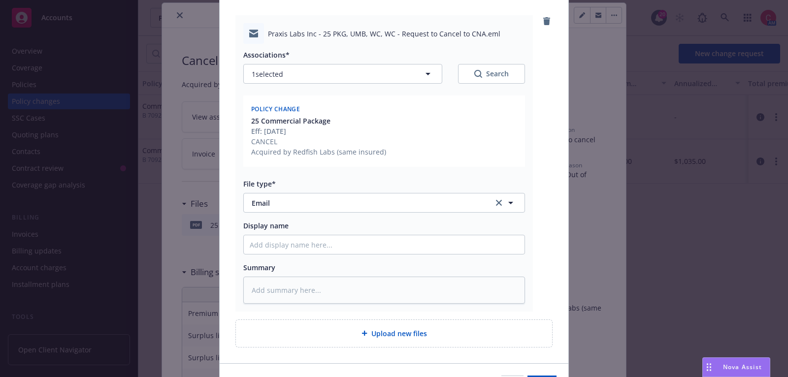
scroll to position [160, 0]
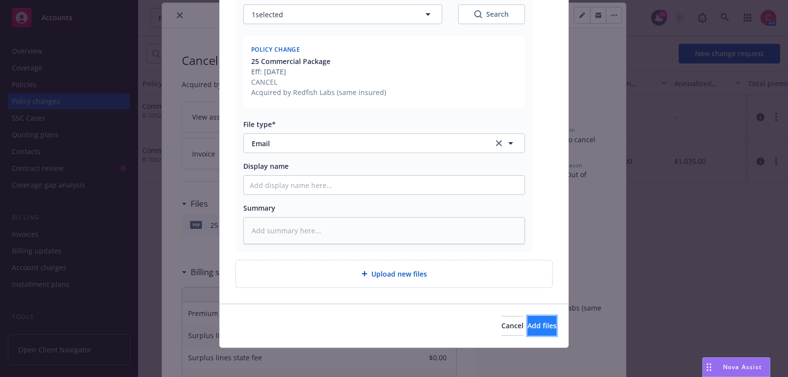
click at [544, 326] on button "Add files" at bounding box center [542, 326] width 29 height 20
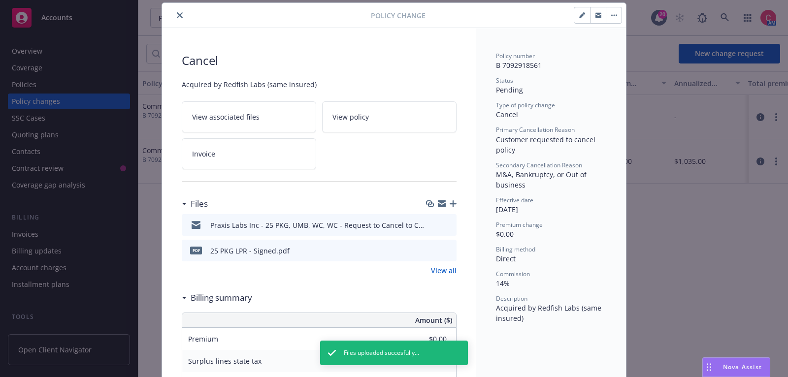
scroll to position [0, 0]
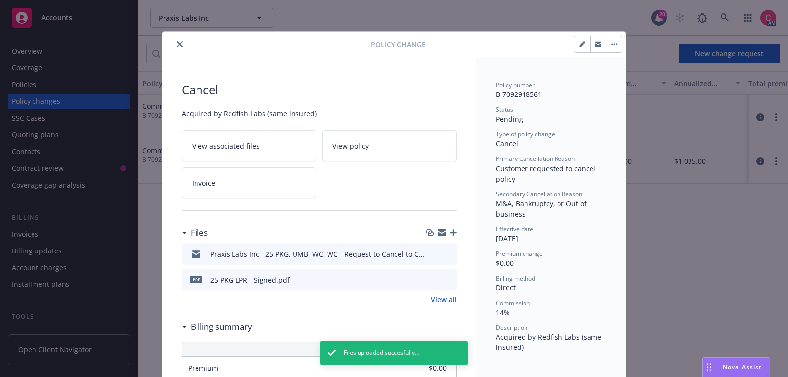
click at [181, 41] on icon "close" at bounding box center [180, 44] width 6 height 6
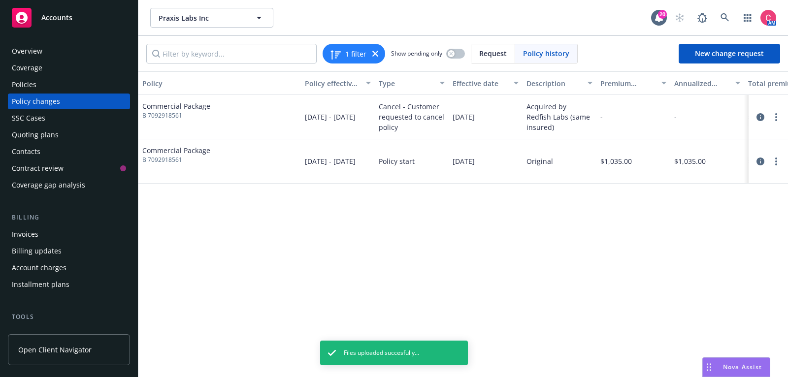
click at [104, 88] on div "Policies" at bounding box center [69, 85] width 114 height 16
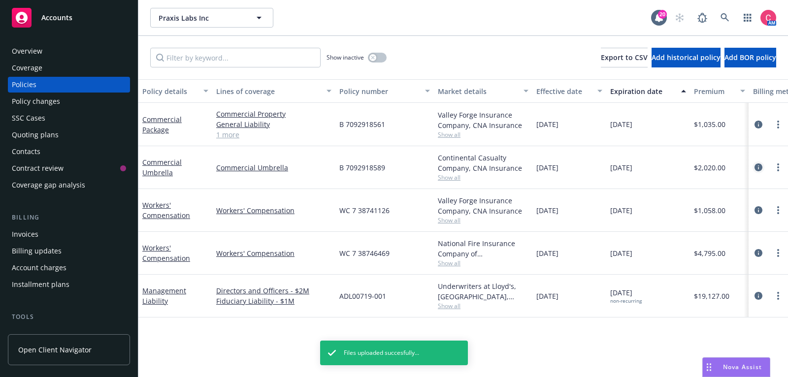
click at [758, 168] on icon "circleInformation" at bounding box center [759, 168] width 8 height 8
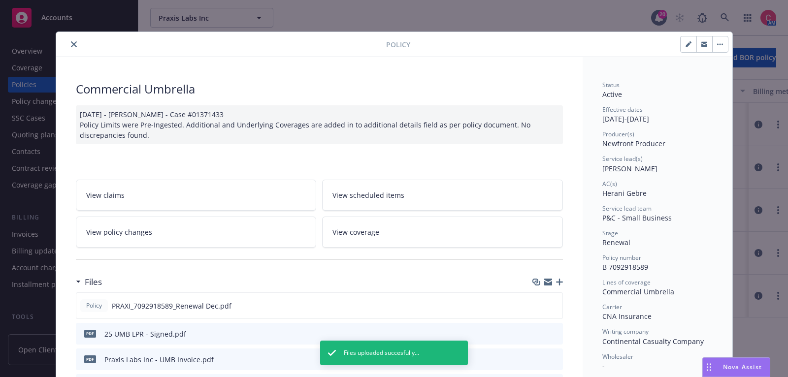
scroll to position [29, 0]
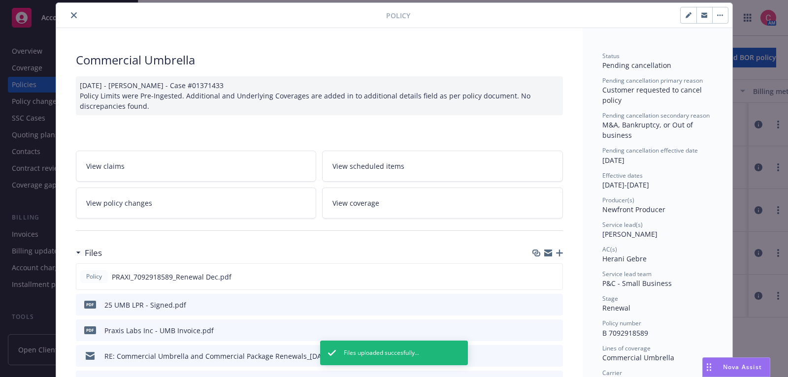
click at [270, 206] on link "View policy changes" at bounding box center [196, 203] width 241 height 31
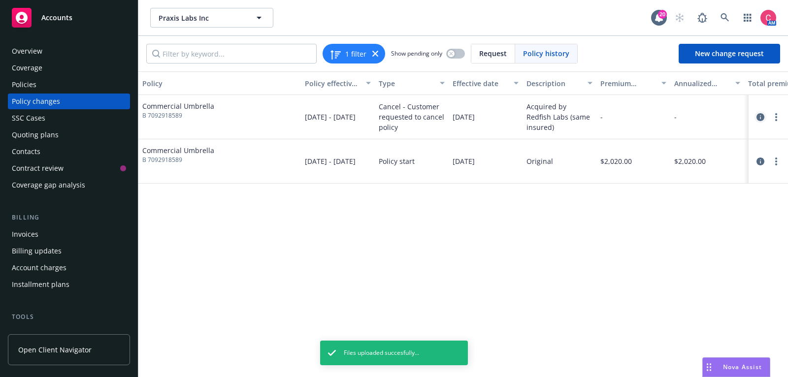
click at [760, 115] on icon "circleInformation" at bounding box center [761, 117] width 8 height 8
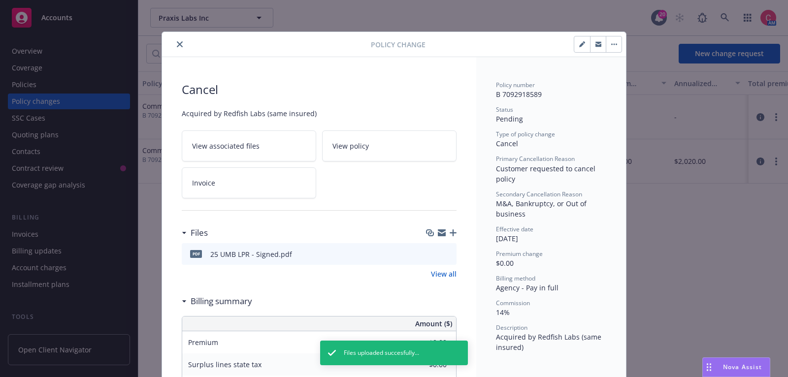
scroll to position [29, 0]
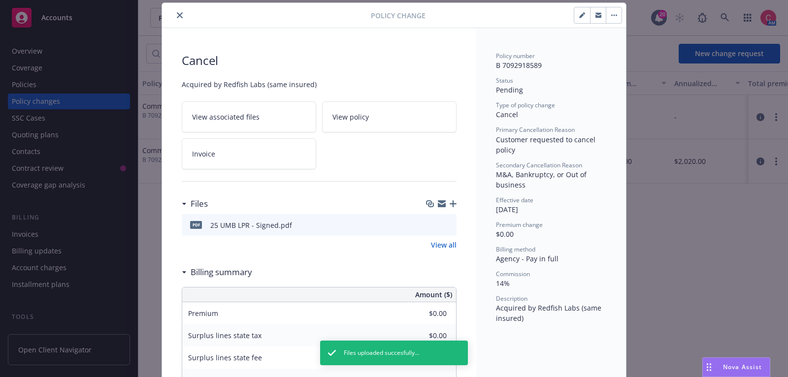
click at [452, 201] on icon "button" at bounding box center [453, 204] width 7 height 7
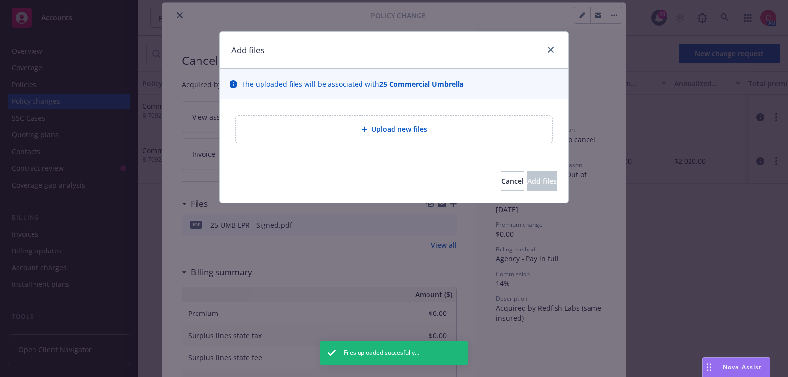
click at [416, 128] on span "Upload new files" at bounding box center [400, 129] width 56 height 10
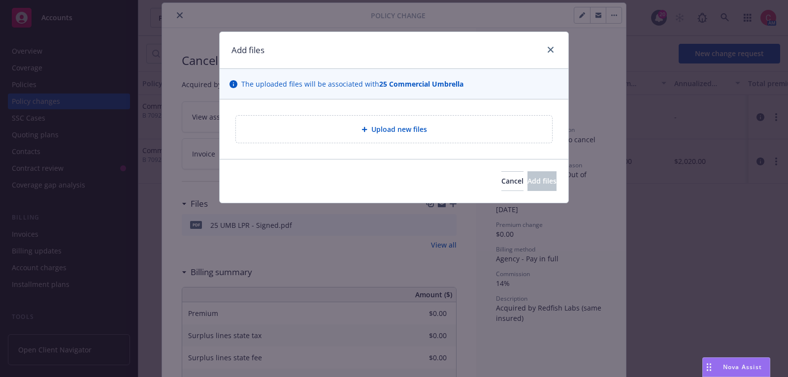
type textarea "x"
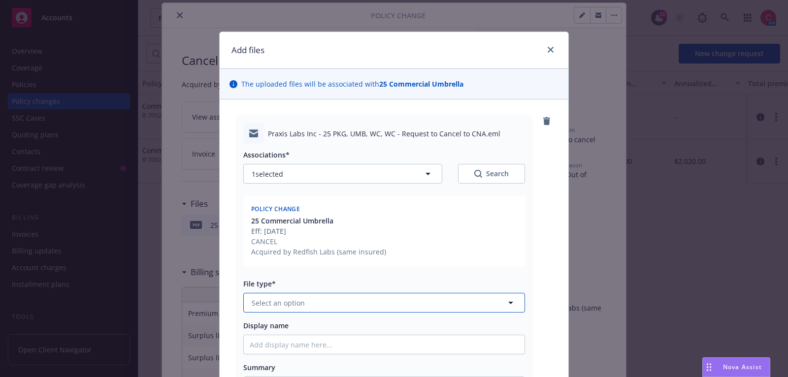
click at [463, 294] on button "Select an option" at bounding box center [384, 303] width 282 height 20
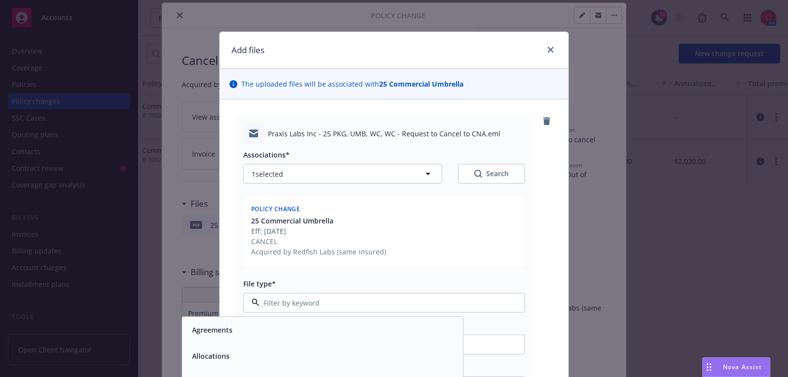
type input "m"
type input "em"
click at [441, 352] on div "Email" at bounding box center [322, 356] width 269 height 14
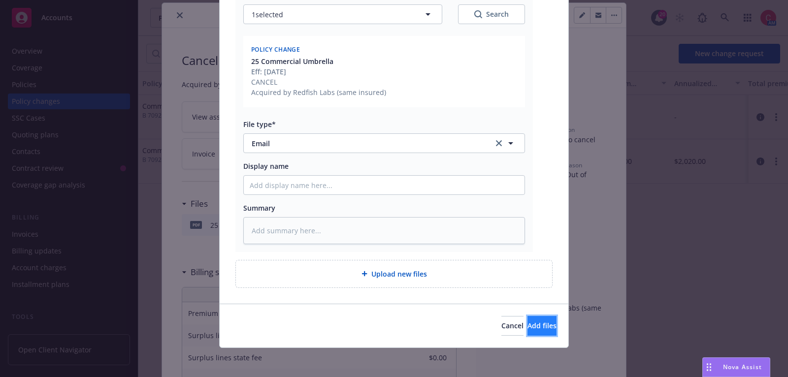
click at [528, 322] on span "Add files" at bounding box center [542, 325] width 29 height 9
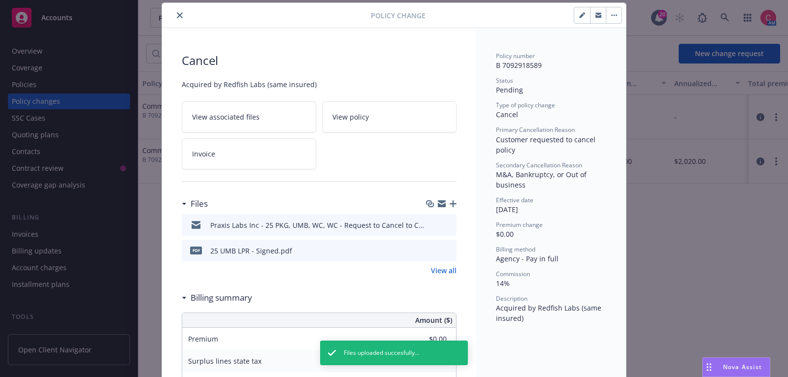
click at [176, 12] on button "close" at bounding box center [180, 15] width 12 height 12
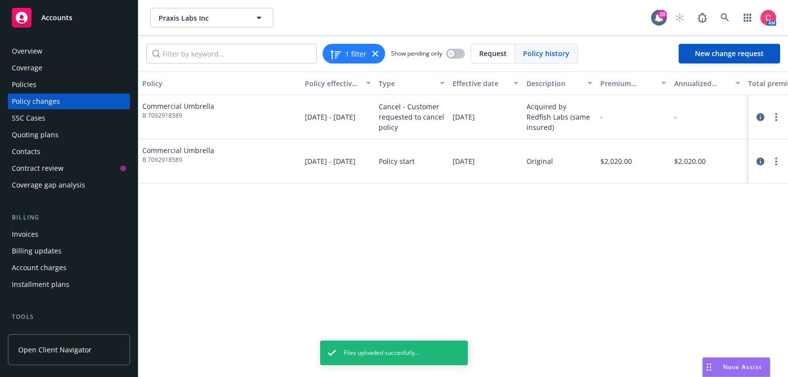
click at [94, 85] on div "Policies" at bounding box center [69, 85] width 114 height 16
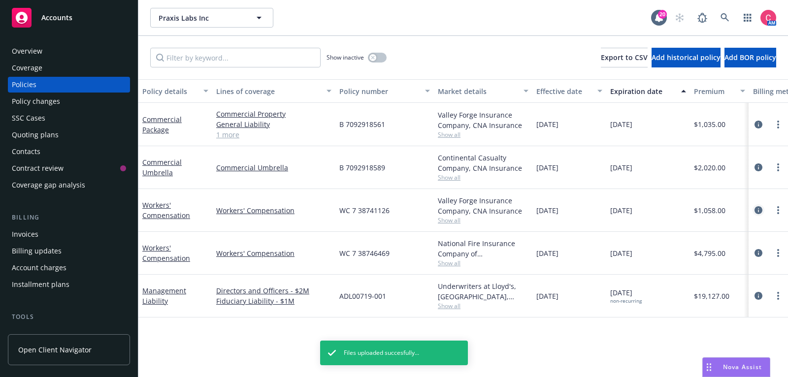
click at [761, 211] on icon "circleInformation" at bounding box center [759, 210] width 8 height 8
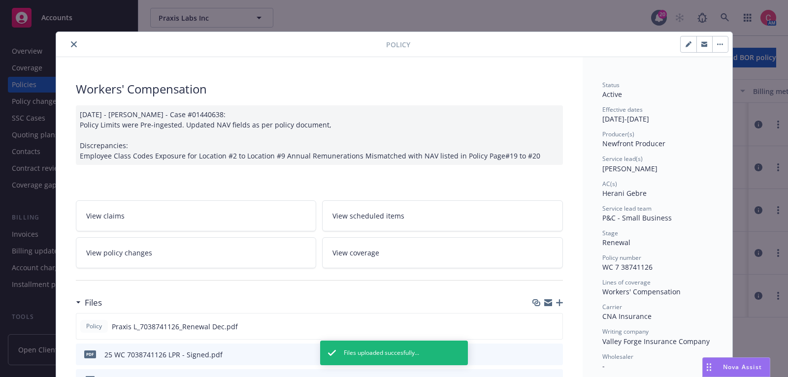
scroll to position [29, 0]
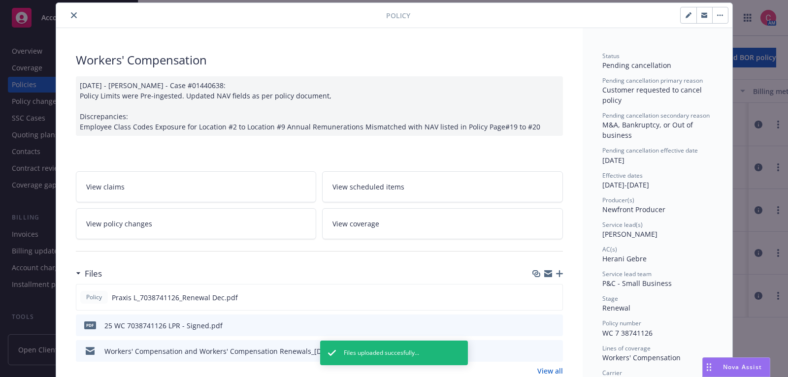
click at [235, 213] on link "View policy changes" at bounding box center [196, 223] width 241 height 31
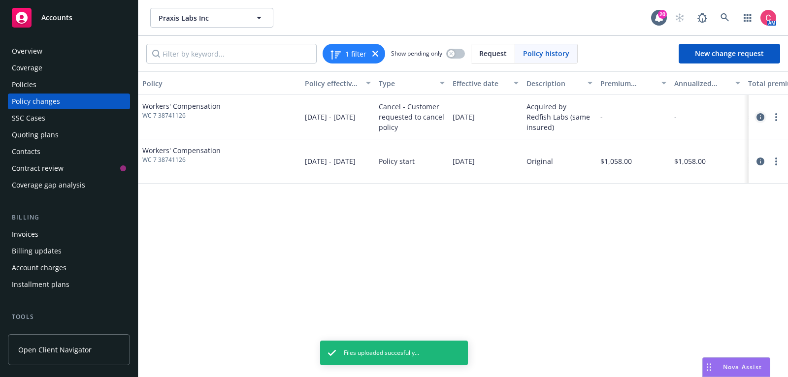
click at [758, 116] on icon "circleInformation" at bounding box center [761, 117] width 8 height 8
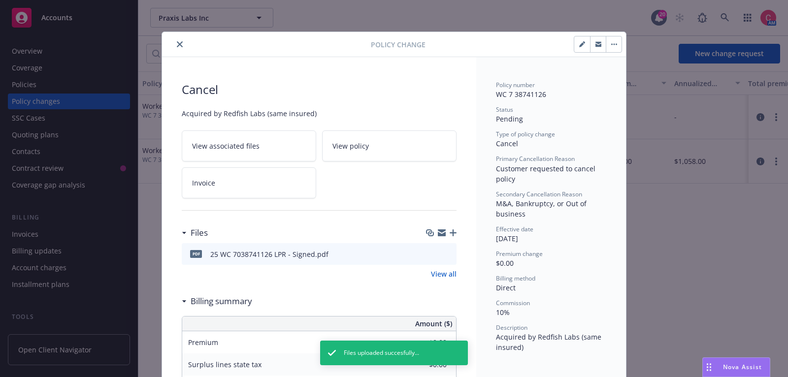
scroll to position [29, 0]
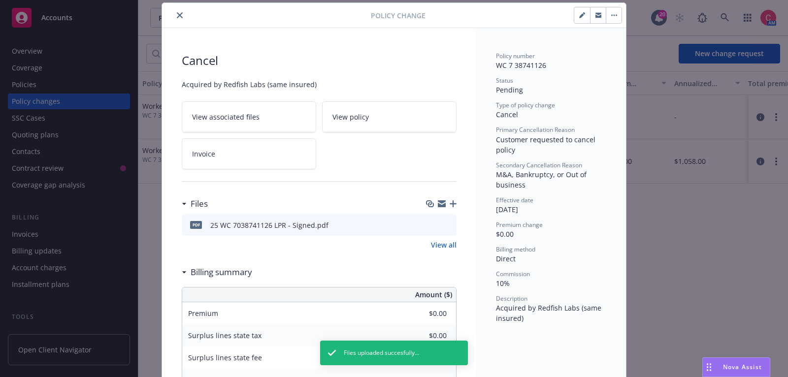
click at [458, 203] on div "Cancel Acquired by Redfish Labs (same insured) View associated files View polic…" at bounding box center [319, 273] width 314 height 491
click at [450, 201] on icon "button" at bounding box center [453, 204] width 7 height 7
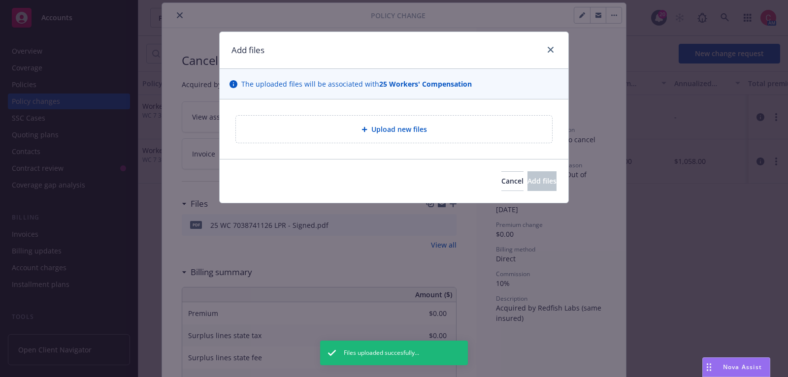
click at [415, 145] on div "Upload new files" at bounding box center [394, 130] width 349 height 60
click at [415, 138] on div "Upload new files" at bounding box center [394, 129] width 316 height 27
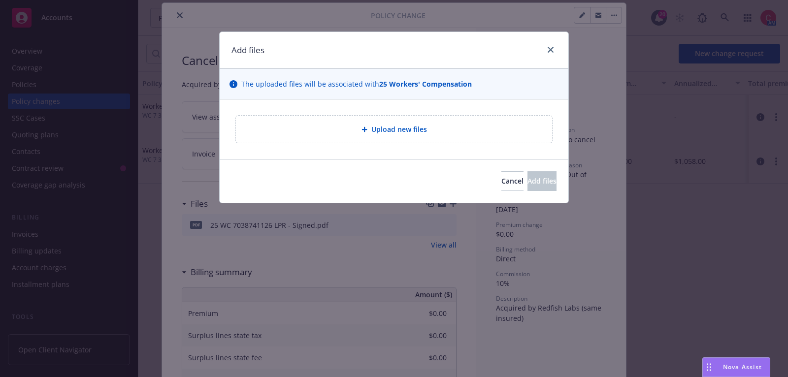
type textarea "x"
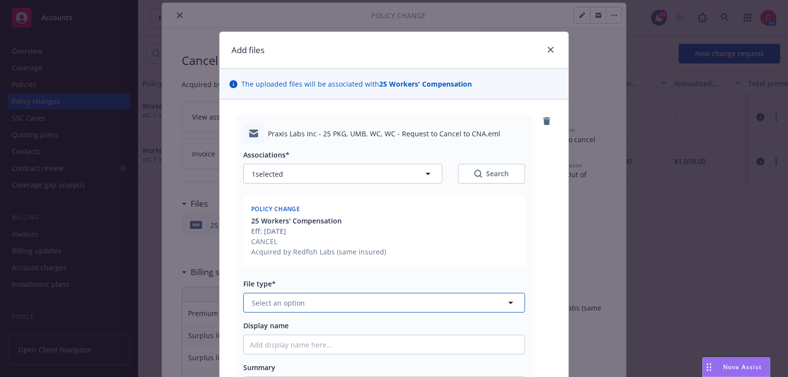
click at [428, 305] on button "Select an option" at bounding box center [384, 303] width 282 height 20
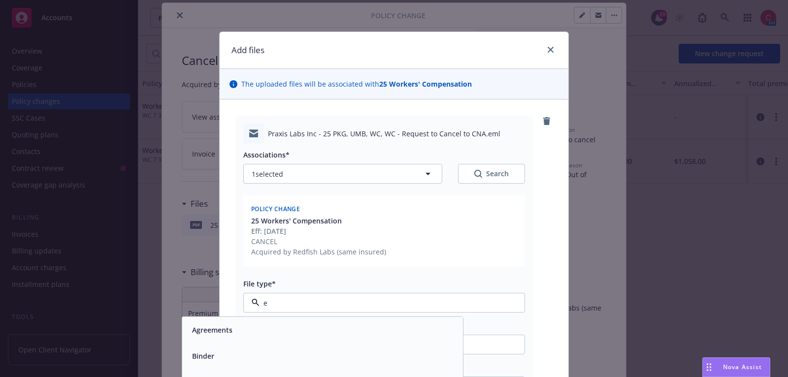
type input "em"
click at [414, 355] on div "Email" at bounding box center [322, 356] width 269 height 14
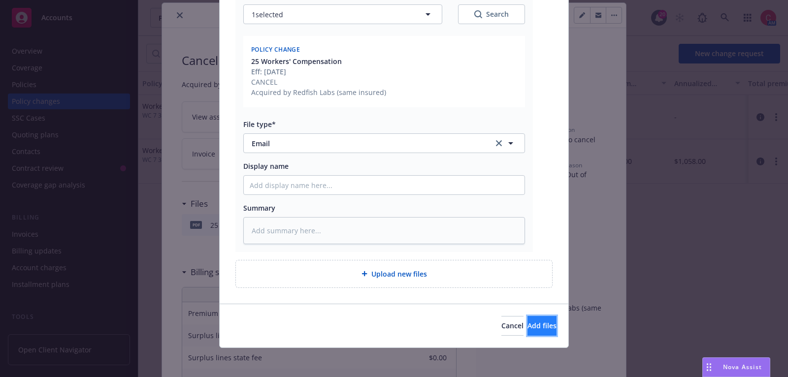
click at [528, 318] on button "Add files" at bounding box center [542, 326] width 29 height 20
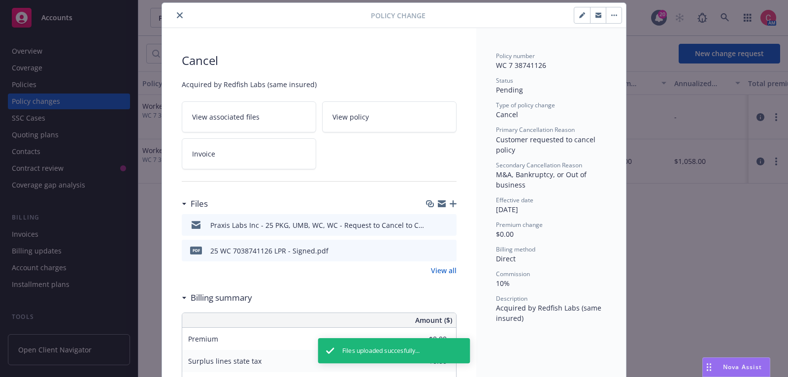
scroll to position [0, 0]
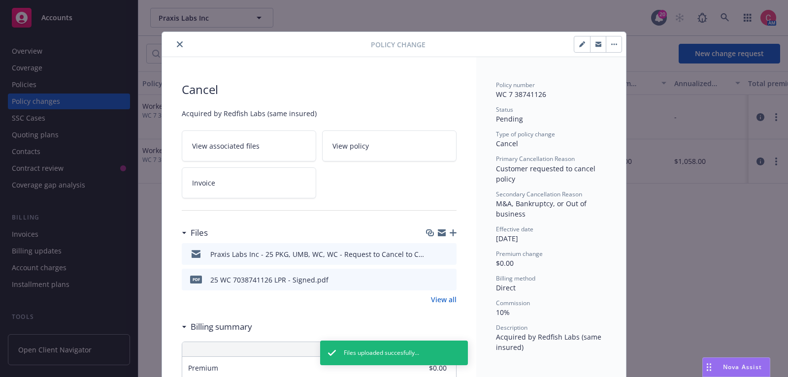
click at [181, 45] on icon "close" at bounding box center [180, 44] width 6 height 6
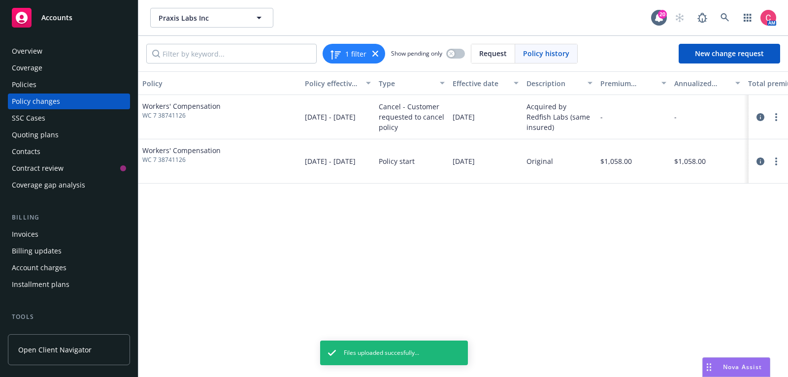
click at [87, 89] on div "Policies" at bounding box center [69, 85] width 114 height 16
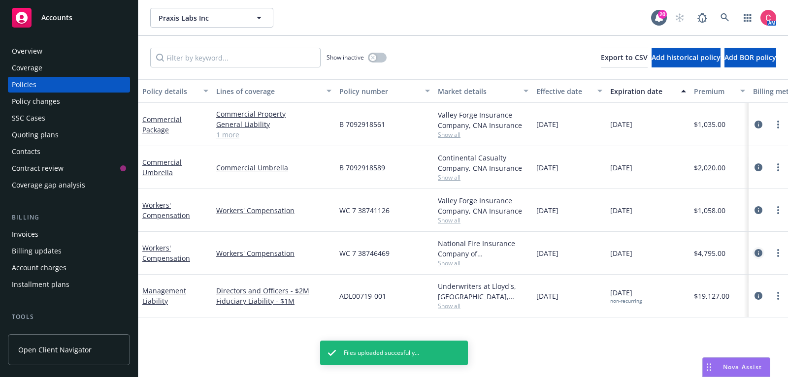
click at [760, 250] on icon "circleInformation" at bounding box center [759, 253] width 8 height 8
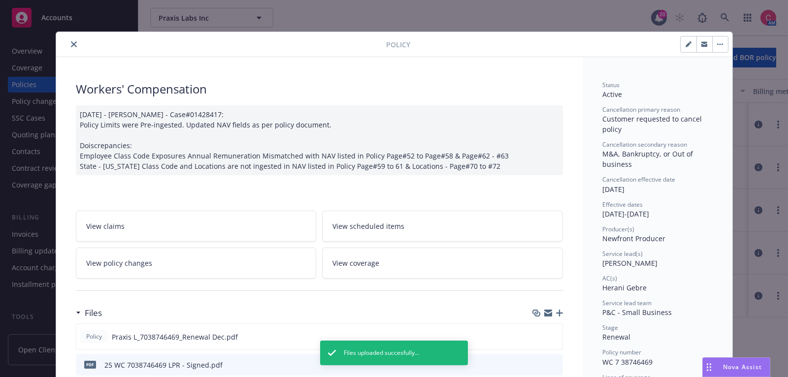
scroll to position [29, 0]
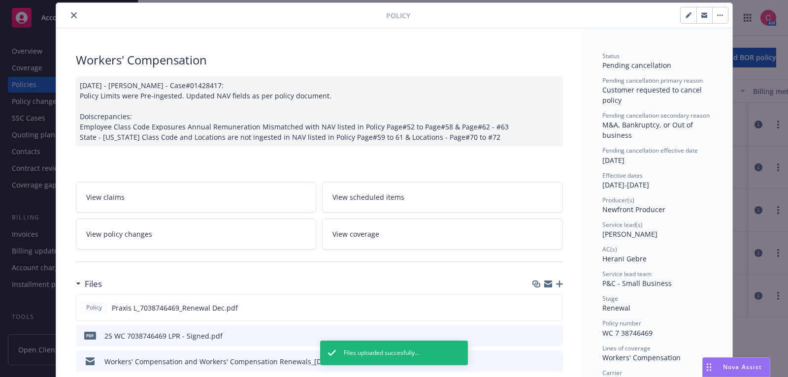
click at [257, 260] on div at bounding box center [319, 262] width 487 height 24
click at [257, 235] on link "View policy changes" at bounding box center [196, 234] width 241 height 31
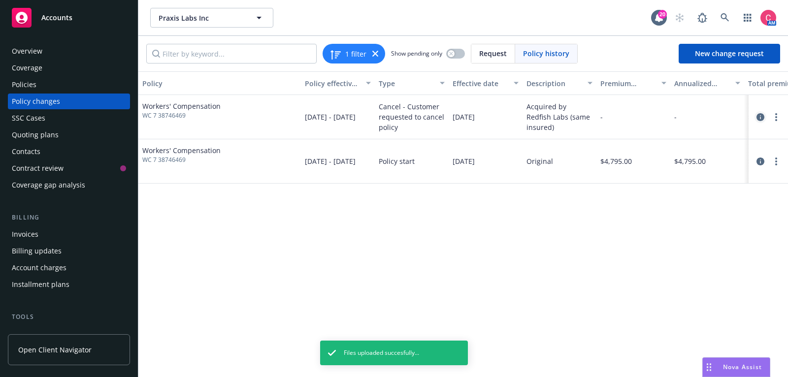
click at [761, 119] on icon "circleInformation" at bounding box center [761, 117] width 8 height 8
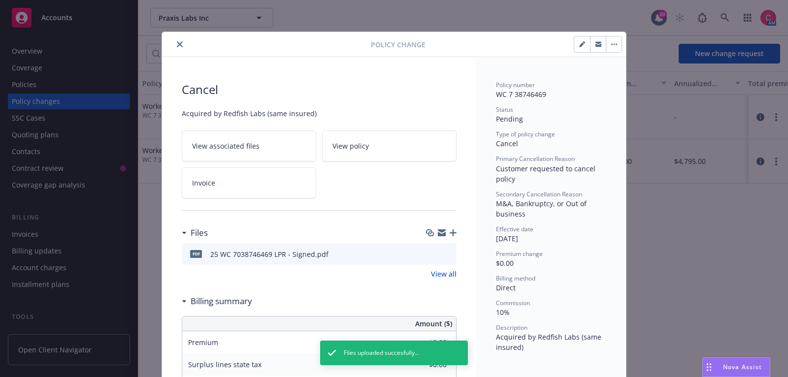
scroll to position [29, 0]
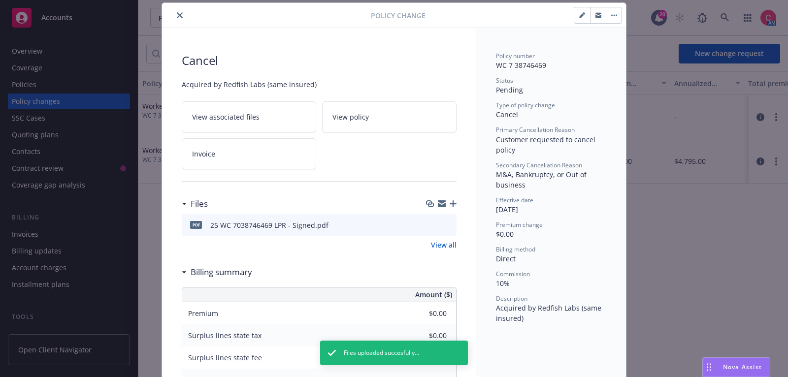
click at [456, 202] on icon "button" at bounding box center [453, 204] width 7 height 7
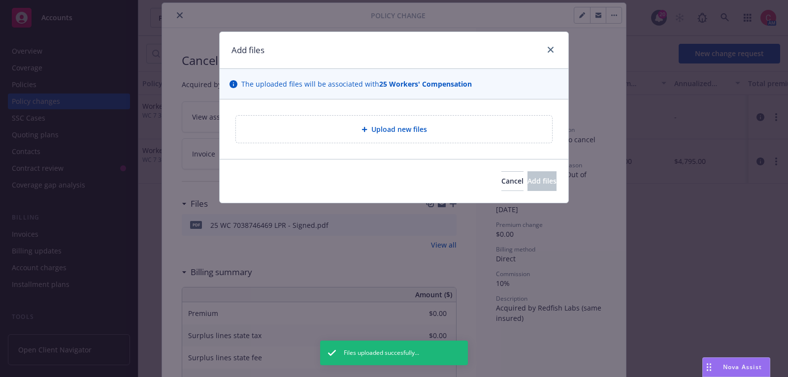
click at [431, 129] on div "Upload new files" at bounding box center [394, 129] width 301 height 11
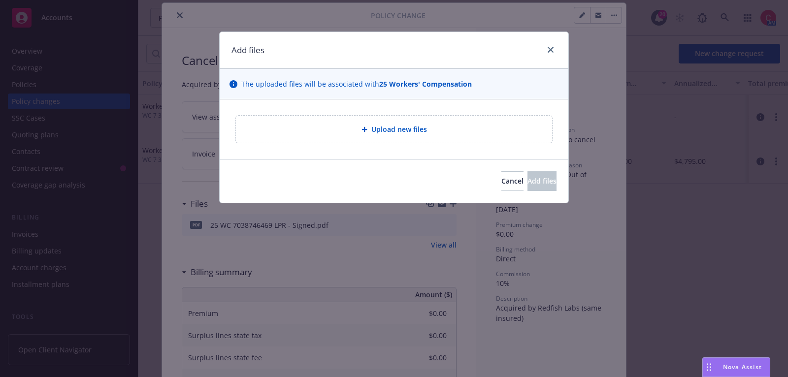
type textarea "x"
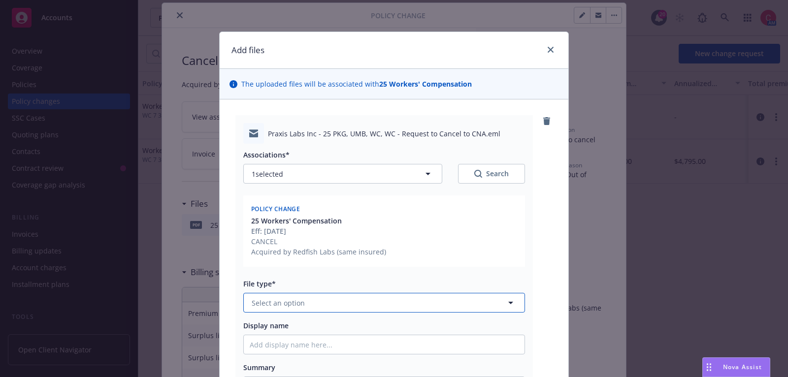
click at [498, 305] on button "Select an option" at bounding box center [384, 303] width 282 height 20
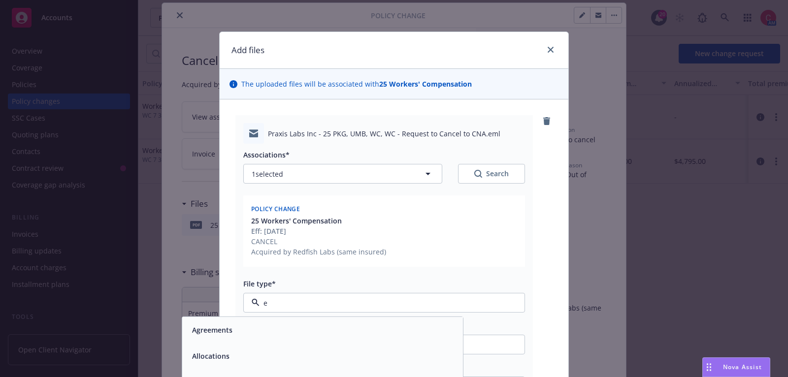
type input "em"
click at [445, 357] on div "Email" at bounding box center [322, 356] width 269 height 14
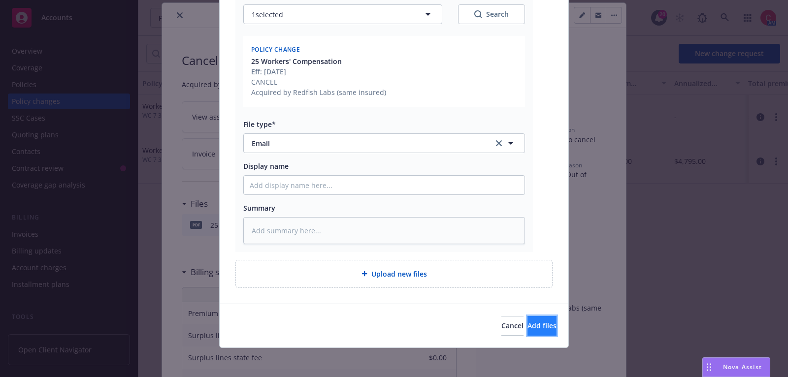
click at [528, 333] on button "Add files" at bounding box center [542, 326] width 29 height 20
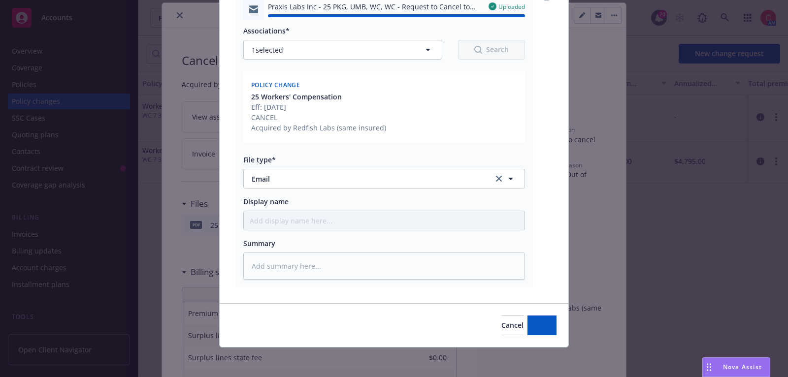
type textarea "x"
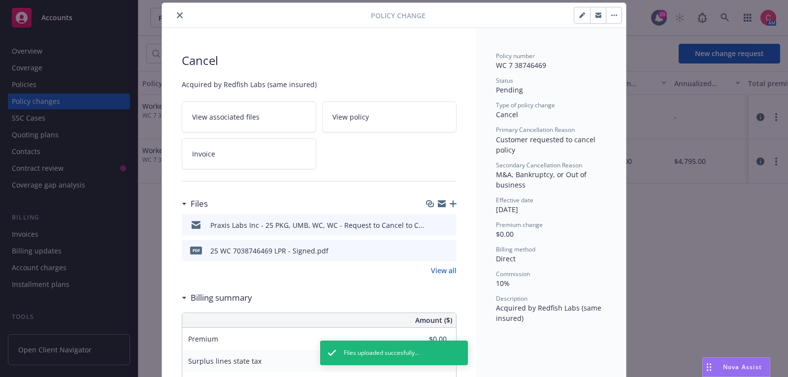
scroll to position [0, 0]
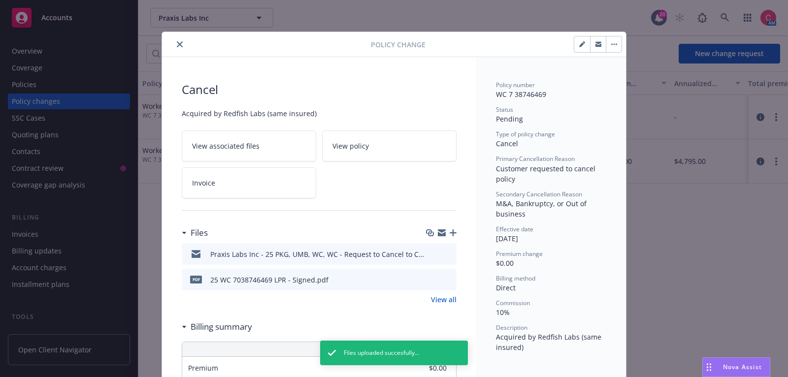
click at [181, 39] on button "close" at bounding box center [180, 44] width 12 height 12
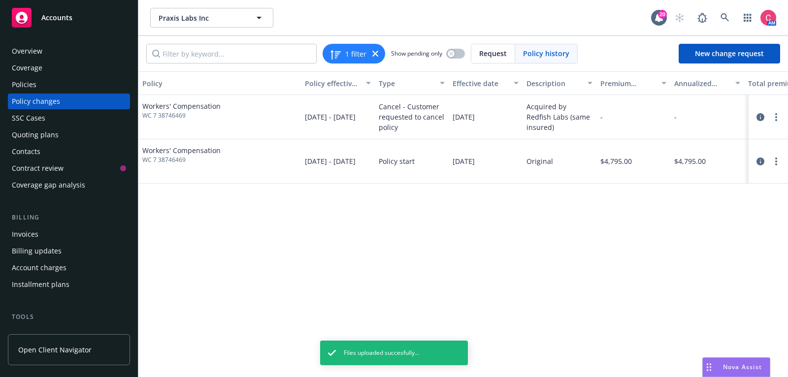
click at [95, 87] on div "Policies" at bounding box center [69, 85] width 114 height 16
